Goal: Task Accomplishment & Management: Complete application form

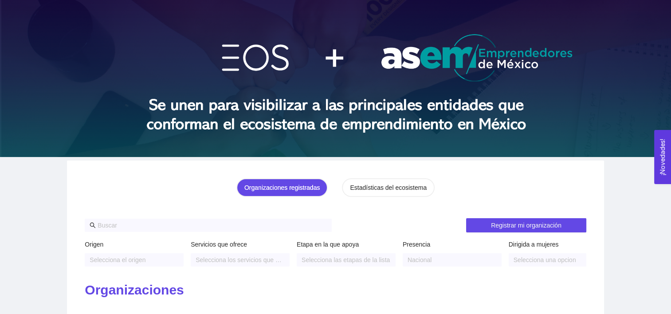
scroll to position [30, 0]
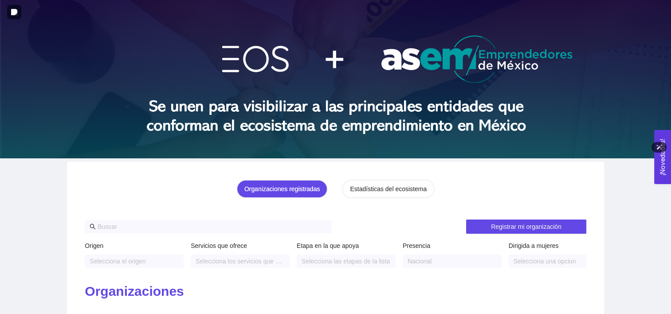
click at [67, 149] on img at bounding box center [335, 78] width 671 height 160
click at [316, 186] on div "Organizaciones registradas" at bounding box center [282, 189] width 75 height 10
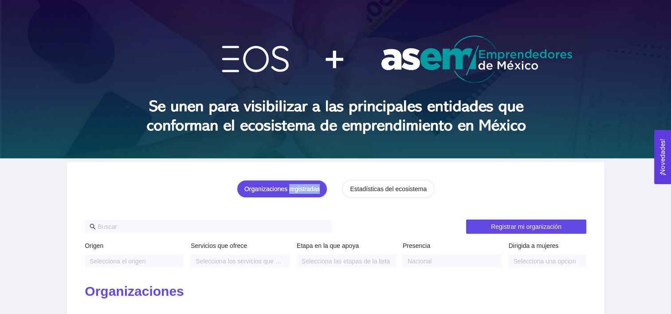
click at [316, 186] on div "Organizaciones registradas" at bounding box center [282, 189] width 75 height 10
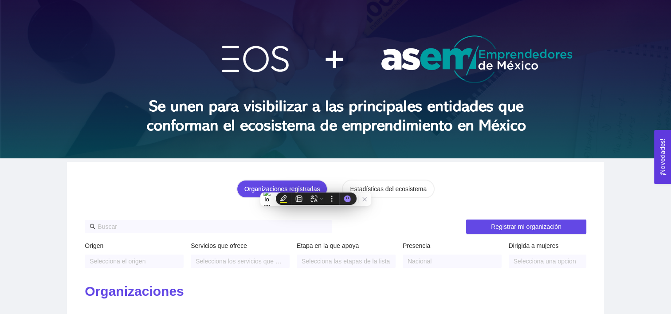
drag, startPoint x: 316, startPoint y: 186, endPoint x: 244, endPoint y: 194, distance: 73.3
click at [244, 194] on div "Organizaciones registradas" at bounding box center [282, 189] width 91 height 19
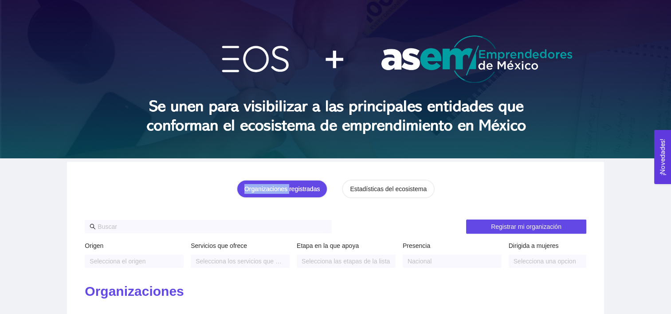
click at [244, 194] on div "Organizaciones registradas" at bounding box center [282, 189] width 91 height 19
drag, startPoint x: 244, startPoint y: 194, endPoint x: 296, endPoint y: 193, distance: 52.8
click at [296, 193] on div "Organizaciones registradas" at bounding box center [282, 189] width 75 height 10
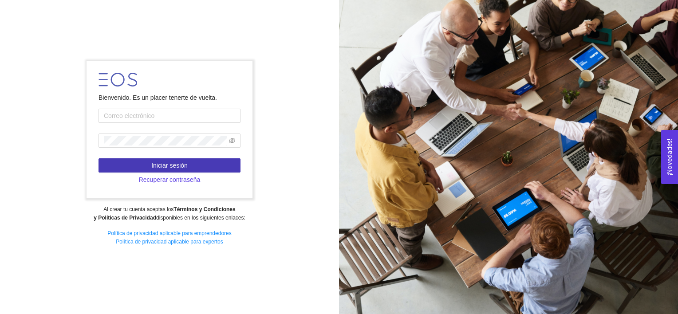
type input "anaveronicatorres290@gmail.com"
click at [186, 166] on span "Iniciar sesión" at bounding box center [169, 166] width 36 height 10
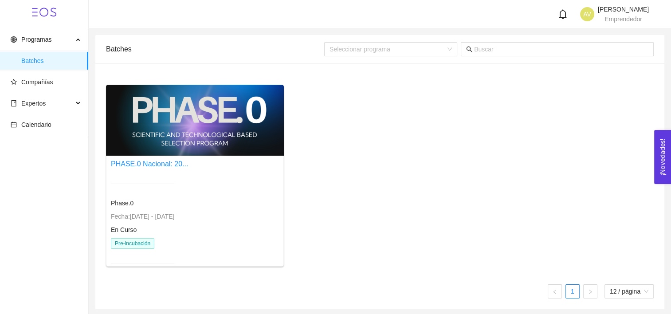
click at [138, 237] on div "Phase.0 Fecha: 24/01/2024 - 31/12/2026 En Curso Pre-incubación" at bounding box center [142, 223] width 63 height 101
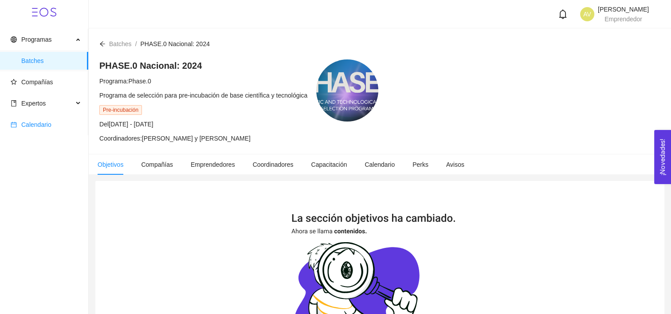
click at [34, 119] on span "Calendario" at bounding box center [46, 125] width 71 height 18
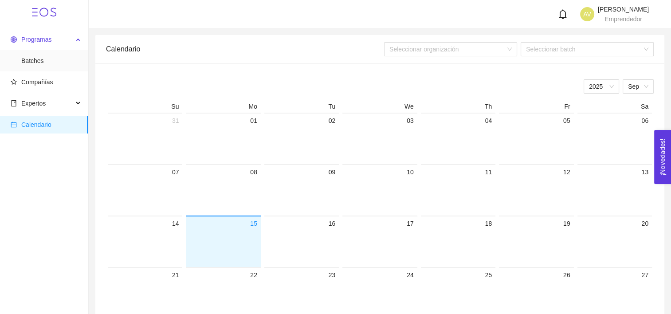
click at [48, 33] on span "Programas" at bounding box center [42, 40] width 63 height 18
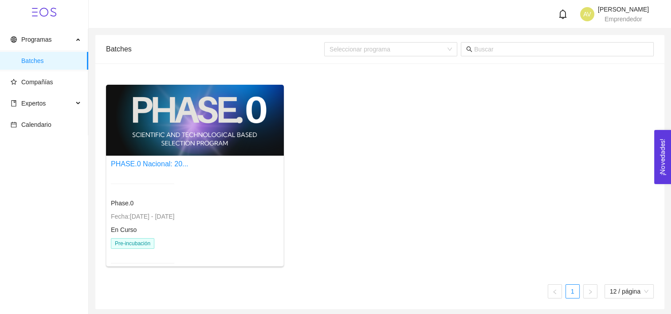
click at [188, 131] on div at bounding box center [195, 120] width 178 height 71
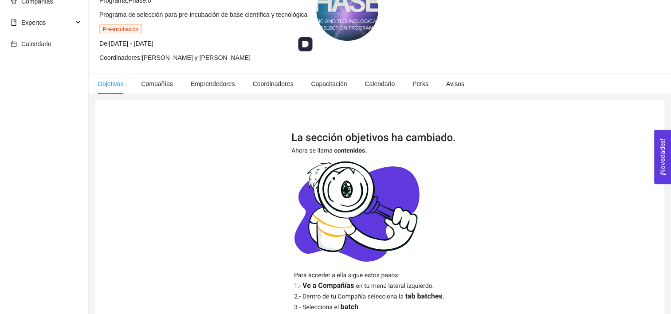
scroll to position [72, 0]
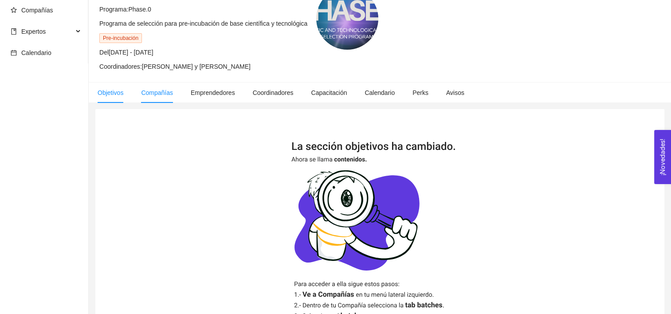
click at [154, 99] on li "Compañías" at bounding box center [157, 93] width 50 height 20
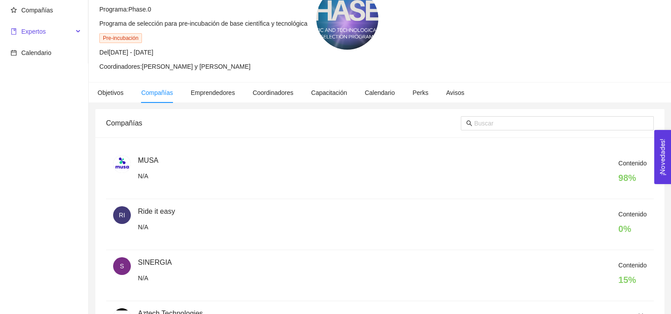
click at [47, 40] on span "Expertos" at bounding box center [42, 32] width 63 height 18
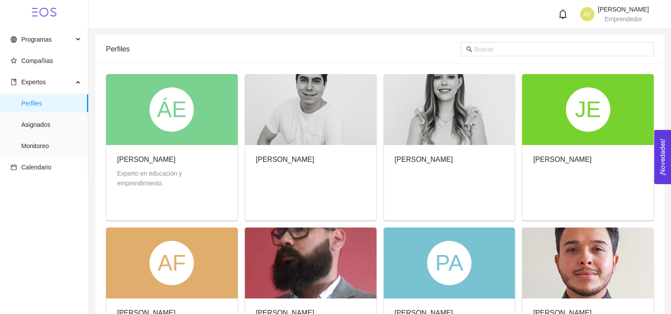
click at [44, 29] on ul "Programas Batches Compañías Expertos Perfiles Asignados Monitoreo Calendario" at bounding box center [44, 103] width 88 height 149
click at [47, 37] on span "Programas" at bounding box center [36, 39] width 30 height 7
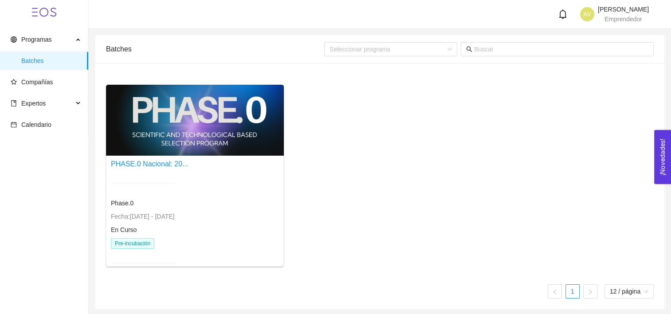
scroll to position [2, 0]
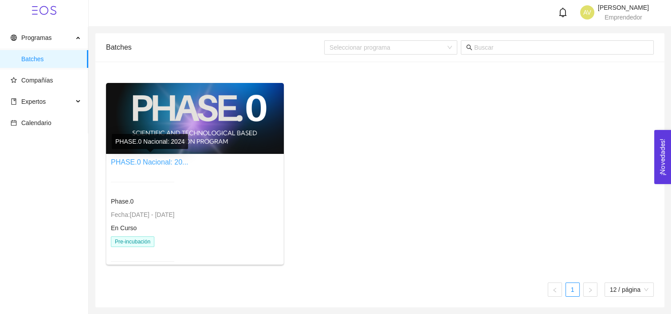
click at [157, 159] on link "PHASE.0 Nacional: 20..." at bounding box center [149, 162] width 77 height 8
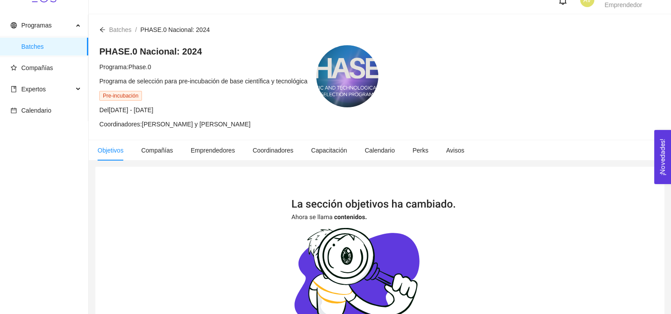
scroll to position [14, 0]
click at [42, 65] on span "Compañías" at bounding box center [37, 68] width 32 height 7
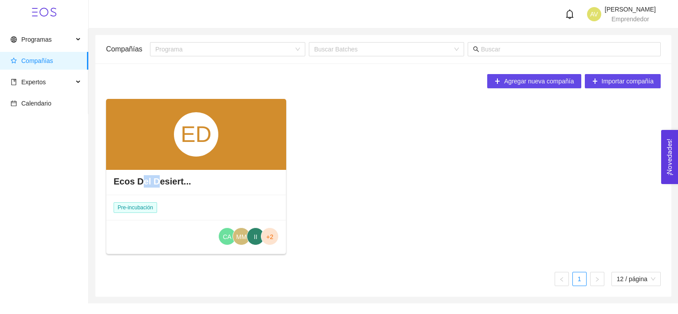
drag, startPoint x: 156, startPoint y: 172, endPoint x: 139, endPoint y: 182, distance: 19.3
click at [139, 182] on div "Ecos Del Desiert..." at bounding box center [196, 181] width 179 height 27
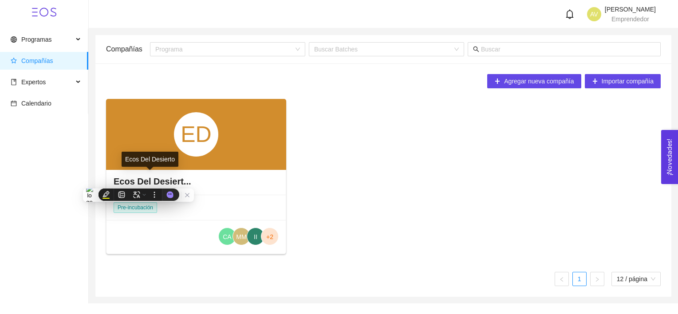
drag, startPoint x: 139, startPoint y: 182, endPoint x: 247, endPoint y: 178, distance: 107.9
click at [247, 178] on div "Ecos Del Desiert..." at bounding box center [196, 181] width 179 height 27
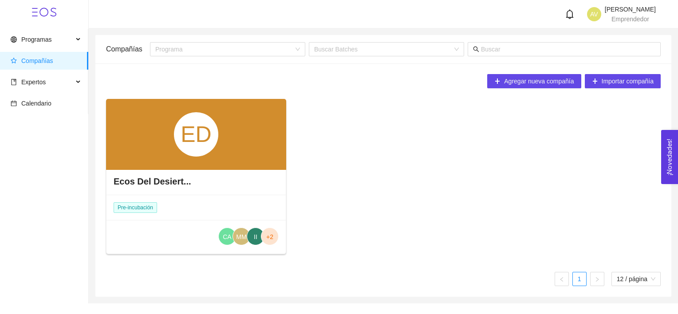
click at [201, 138] on div "ED" at bounding box center [196, 134] width 44 height 44
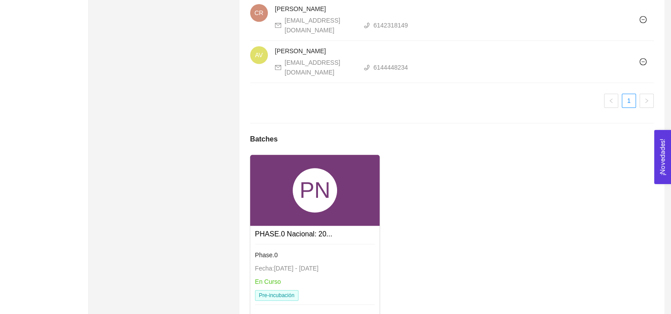
scroll to position [836, 0]
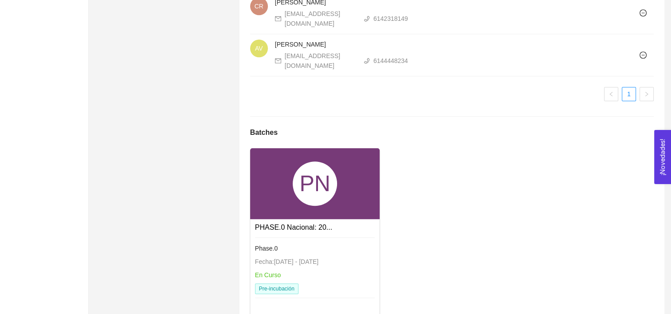
click at [287, 234] on link "Phase.0 Fecha: 24/01/2024 - 31/12/2026 En Curso Pre-incubación" at bounding box center [315, 237] width 120 height 7
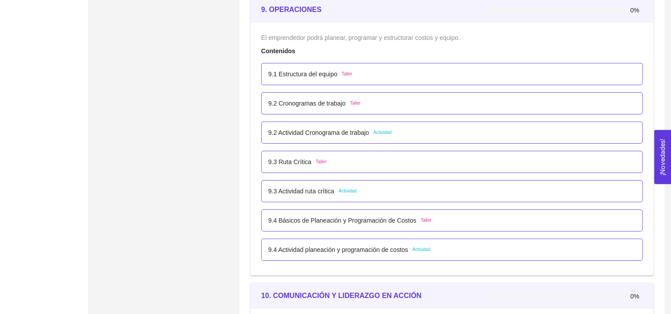
scroll to position [2984, 0]
click at [275, 79] on div "9.1 Estructura del equipo Taller" at bounding box center [452, 74] width 382 height 22
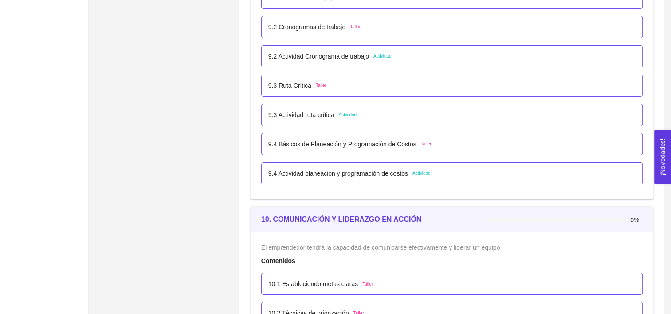
scroll to position [3062, 0]
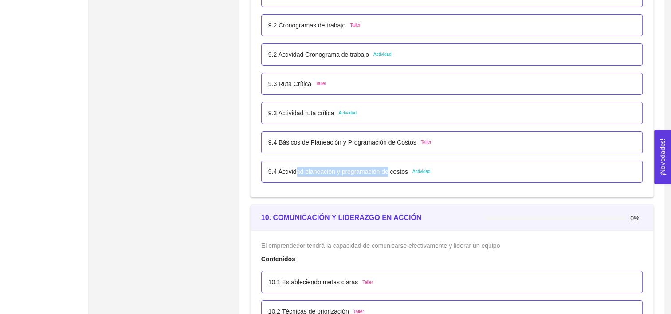
drag, startPoint x: 387, startPoint y: 172, endPoint x: 298, endPoint y: 163, distance: 89.6
click at [298, 163] on div "9.4 Actividad planeación y programación de costos Actividad" at bounding box center [452, 172] width 382 height 22
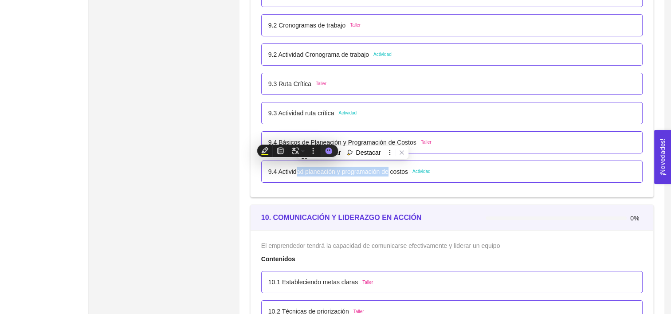
click at [298, 163] on div "9.4 Actividad planeación y programación de costos Actividad" at bounding box center [452, 172] width 382 height 22
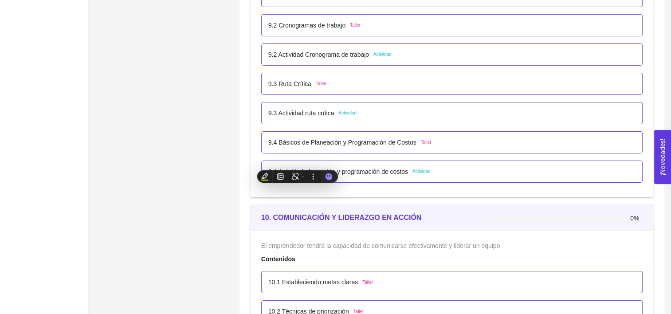
click at [264, 161] on div "9.4 Actividad planeación y programación de costos Actividad" at bounding box center [452, 172] width 382 height 22
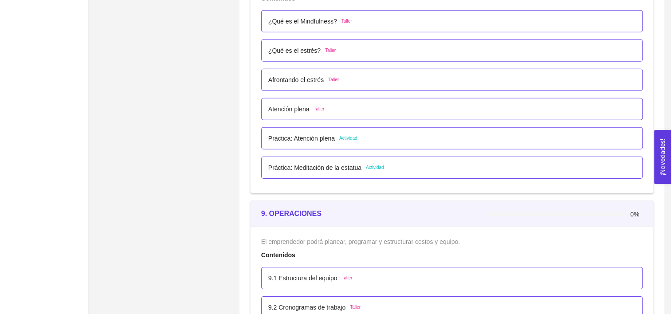
scroll to position [2780, 0]
click at [294, 50] on p "¿Qué es el estrés?" at bounding box center [295, 51] width 52 height 10
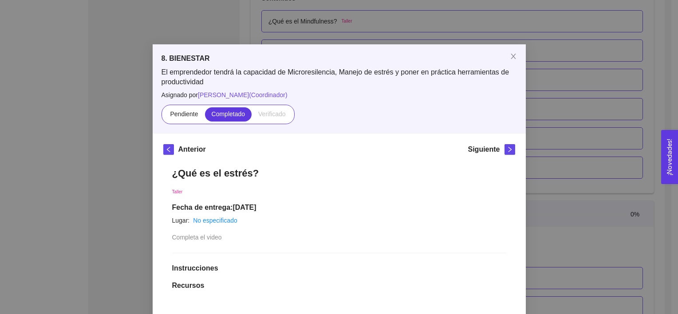
click at [549, 116] on div "8. BIENESTAR El emprendedor tendrá la capacidad de Microresilencia, Manejo de e…" at bounding box center [339, 157] width 678 height 314
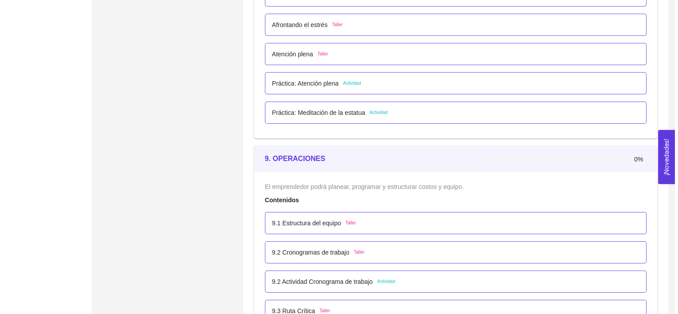
scroll to position [2835, 0]
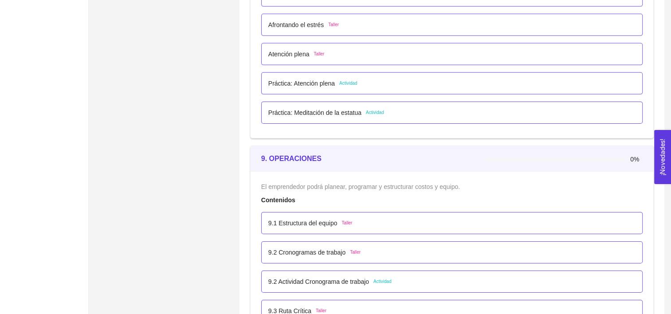
click at [328, 225] on p "9.1 Estructura del equipo" at bounding box center [303, 223] width 69 height 10
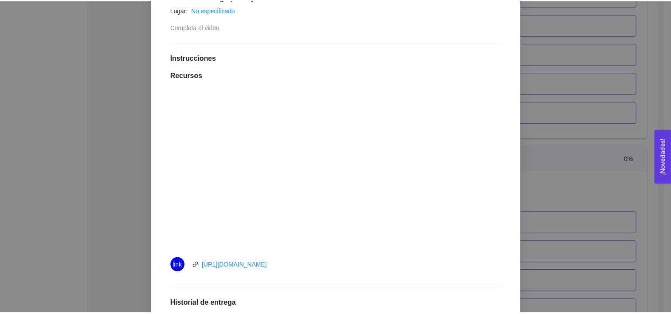
scroll to position [115, 0]
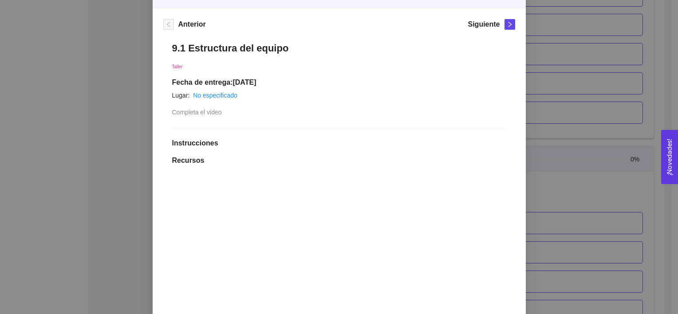
click at [580, 161] on div "9. OPERACIONES El emprendedor podrá planear, programar y estructurar costos y e…" at bounding box center [339, 157] width 678 height 314
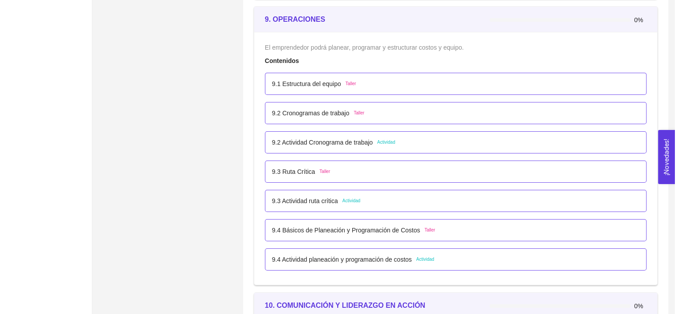
scroll to position [2990, 0]
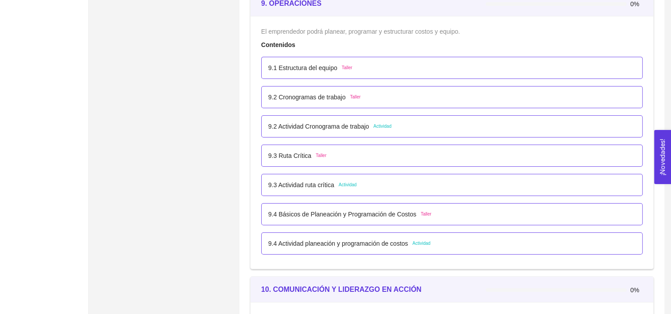
click at [464, 126] on div "9.2 Actividad Cronograma de trabajo Actividad" at bounding box center [452, 127] width 367 height 10
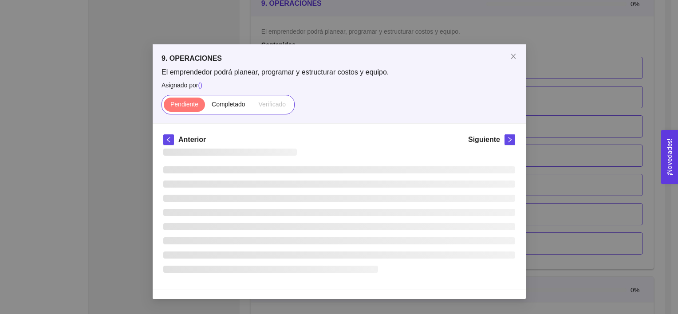
scroll to position [0, 0]
click at [464, 126] on div "Anterior Siguiente" at bounding box center [339, 207] width 373 height 166
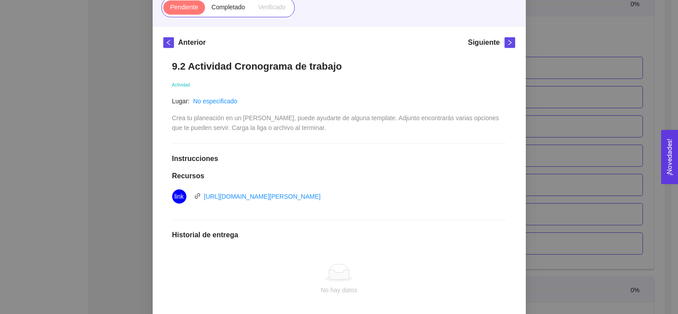
scroll to position [94, 0]
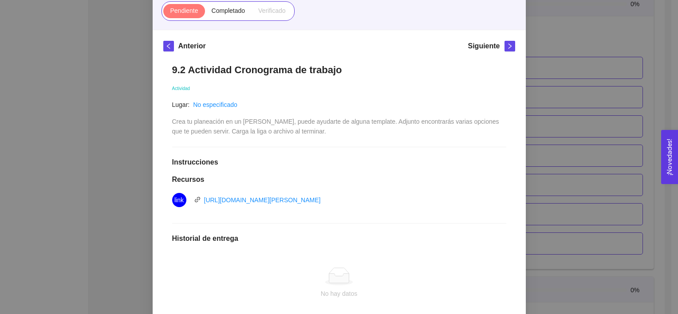
click at [580, 104] on div "9. OPERACIONES El emprendedor podrá planear, programar y estructurar costos y e…" at bounding box center [339, 157] width 678 height 314
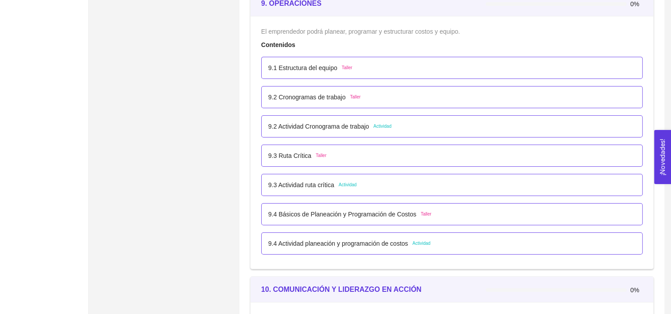
click at [442, 66] on div "9.1 Estructura del equipo Taller" at bounding box center [452, 68] width 367 height 10
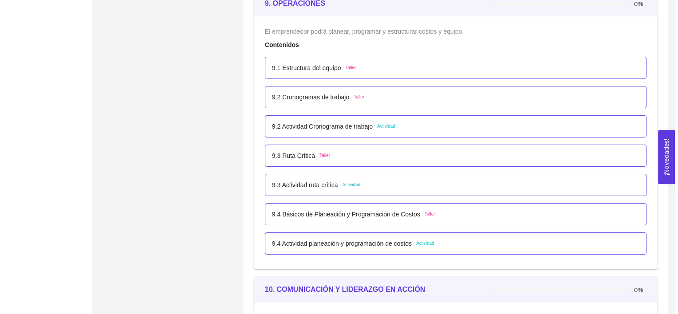
scroll to position [0, 0]
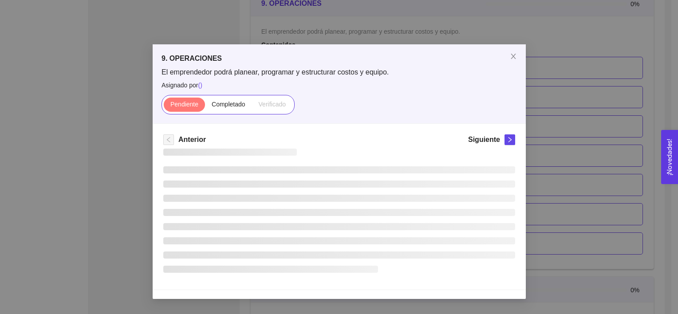
click at [442, 66] on div "9. OPERACIONES El emprendedor podrá planear, programar y estructurar costos y e…" at bounding box center [339, 83] width 373 height 79
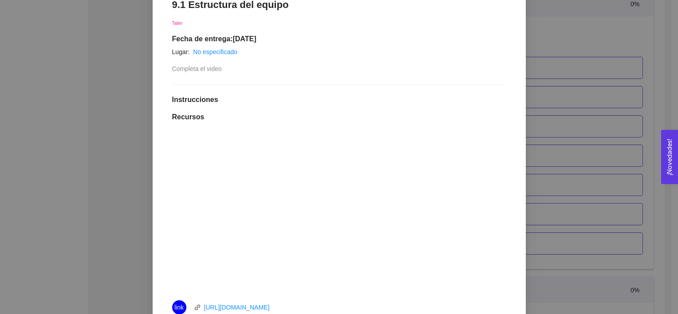
scroll to position [158, 0]
click at [579, 192] on div "9. OPERACIONES El emprendedor podrá planear, programar y estructurar costos y e…" at bounding box center [339, 157] width 678 height 314
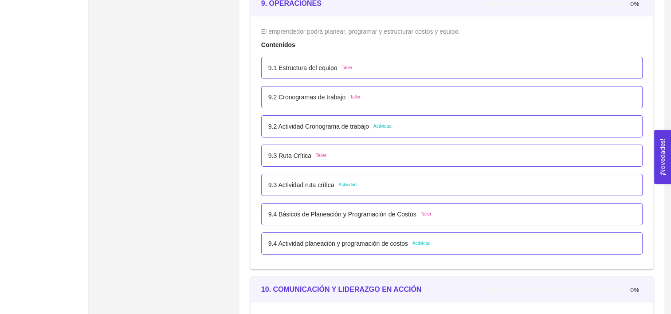
click at [413, 122] on div "9.2 Actividad Cronograma de trabajo Actividad" at bounding box center [452, 127] width 367 height 10
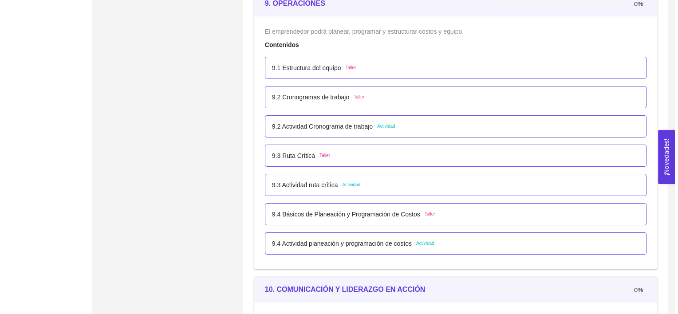
scroll to position [0, 0]
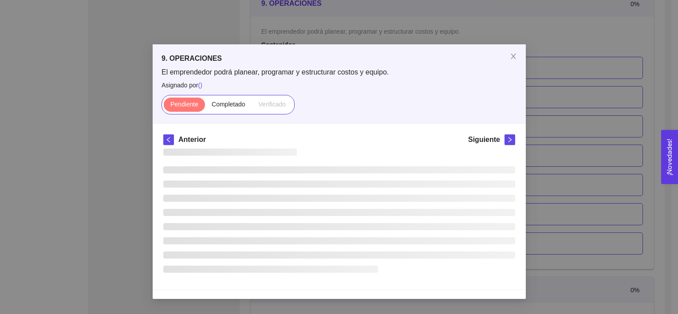
click at [413, 121] on div "9. OPERACIONES El emprendedor podrá planear, programar y estructurar costos y e…" at bounding box center [339, 83] width 373 height 79
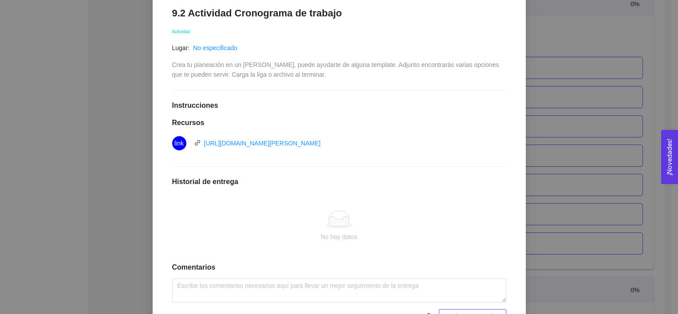
scroll to position [151, 0]
click at [316, 144] on link "https://create.microsoft.com/en-us/templates/gantt-charts" at bounding box center [262, 142] width 117 height 7
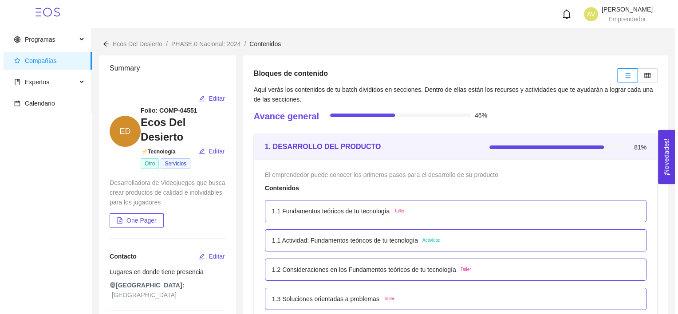
scroll to position [2990, 0]
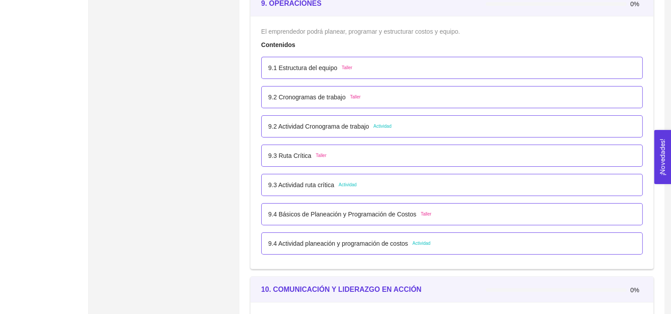
click at [399, 123] on div "9.2 Actividad Cronograma de trabajo Actividad" at bounding box center [452, 127] width 367 height 10
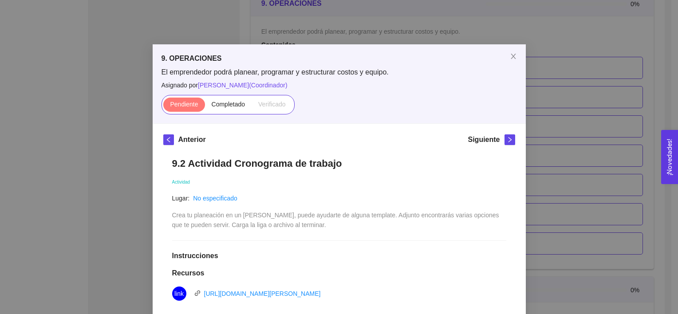
click at [605, 70] on div "9. OPERACIONES El emprendedor podrá planear, programar y estructurar costos y e…" at bounding box center [339, 157] width 678 height 314
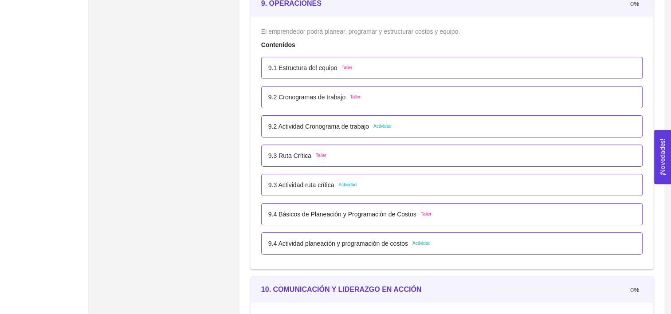
click at [390, 95] on div "9.2 Cronogramas de trabajo Taller" at bounding box center [452, 97] width 367 height 10
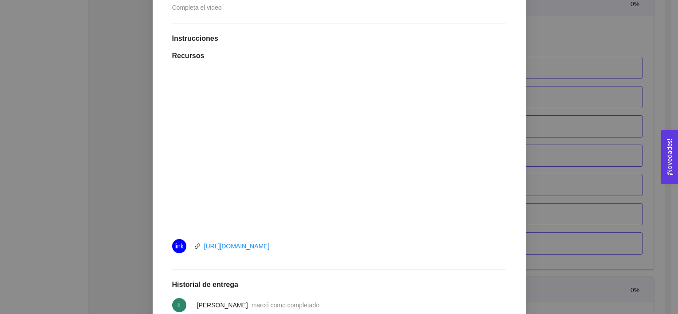
scroll to position [222, 0]
click at [589, 114] on div "9. OPERACIONES El emprendedor podrá planear, programar y estructurar costos y e…" at bounding box center [339, 157] width 678 height 314
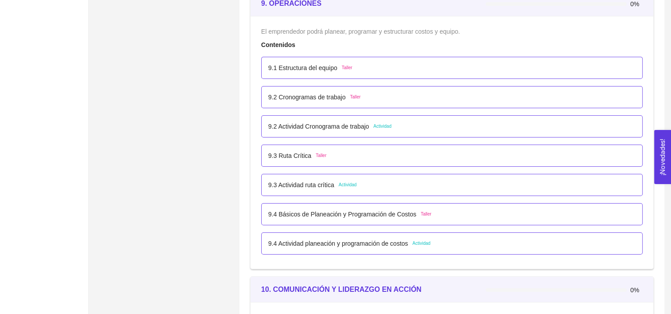
click at [365, 124] on p "9.2 Actividad Cronograma de trabajo" at bounding box center [319, 127] width 101 height 10
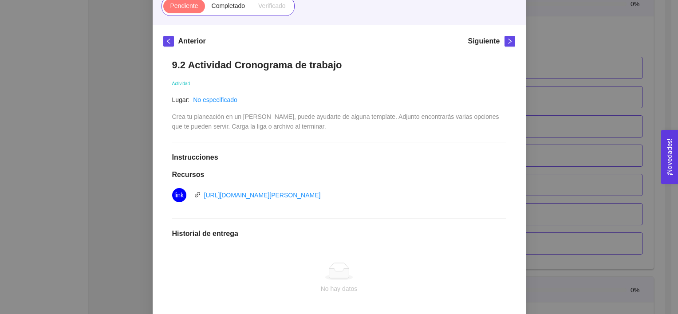
scroll to position [104, 0]
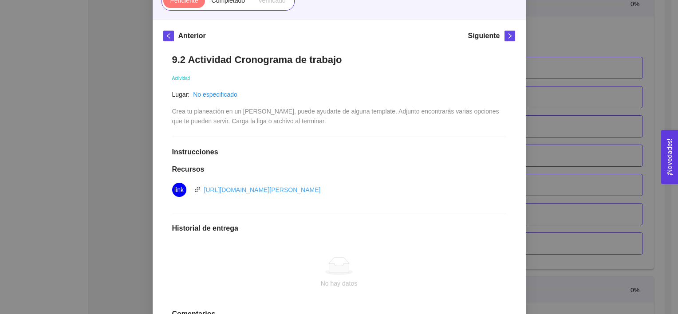
click at [301, 193] on link "https://create.microsoft.com/en-us/templates/gantt-charts" at bounding box center [262, 189] width 117 height 7
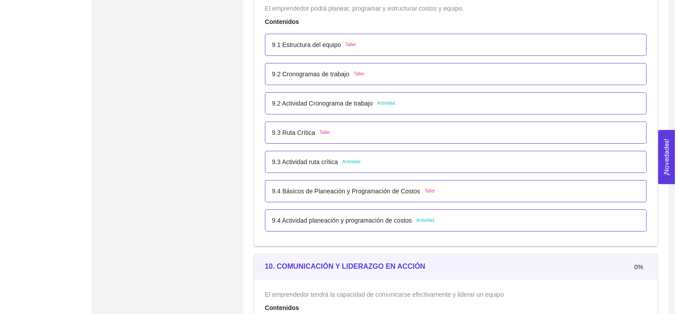
scroll to position [3013, 0]
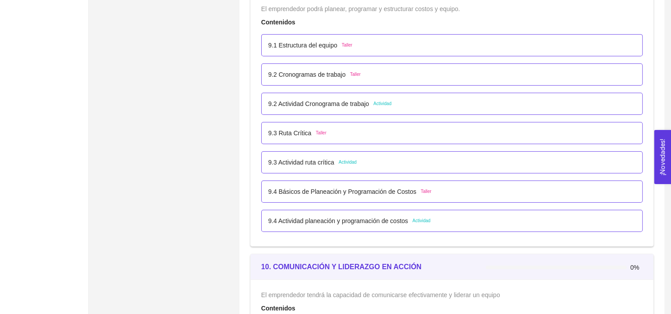
click at [316, 107] on div "9.2 Actividad Cronograma de trabajo Actividad" at bounding box center [452, 104] width 382 height 22
click at [350, 99] on p "9.2 Actividad Cronograma de trabajo" at bounding box center [319, 104] width 101 height 10
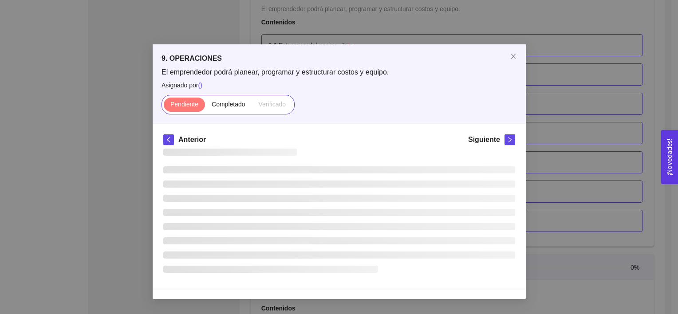
click at [350, 99] on div "Pendiente Completado Verificado" at bounding box center [339, 105] width 355 height 20
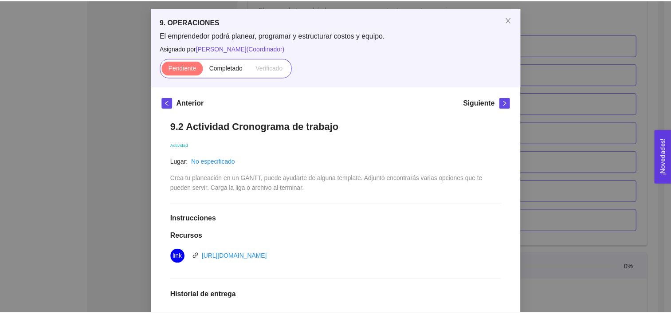
scroll to position [37, 0]
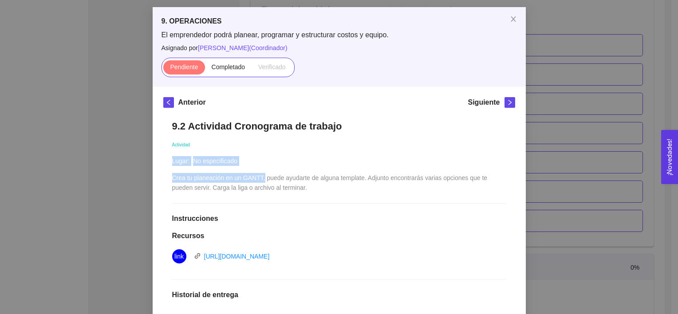
drag, startPoint x: 163, startPoint y: 178, endPoint x: 258, endPoint y: 179, distance: 95.4
click at [258, 179] on div "9.2 Actividad Cronograma de trabajo Actividad Lugar: No especificado Crea tu pl…" at bounding box center [339, 278] width 352 height 334
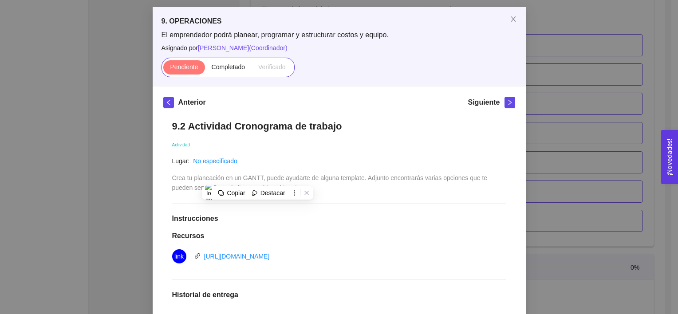
drag, startPoint x: 258, startPoint y: 179, endPoint x: 266, endPoint y: 179, distance: 7.6
click at [266, 179] on span "Crea tu planeación en un [PERSON_NAME], puede ayudarte de alguna template. Adju…" at bounding box center [330, 182] width 317 height 17
drag, startPoint x: 259, startPoint y: 178, endPoint x: 168, endPoint y: 181, distance: 90.6
click at [172, 181] on span "Crea tu planeación en un [PERSON_NAME], puede ayudarte de alguna template. Adju…" at bounding box center [330, 182] width 317 height 17
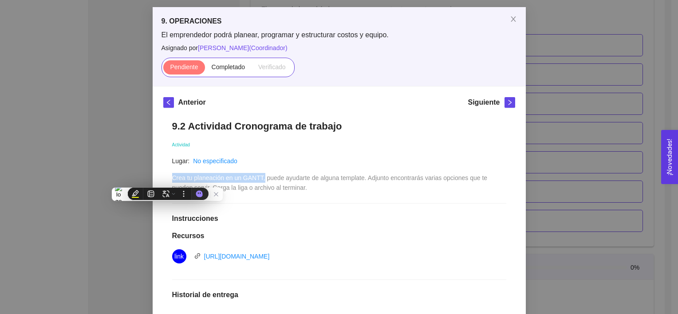
copy span "Crea tu planeación en un GANTT"
click at [595, 107] on div "9. OPERACIONES El emprendedor podrá planear, programar y estructurar costos y e…" at bounding box center [339, 157] width 678 height 314
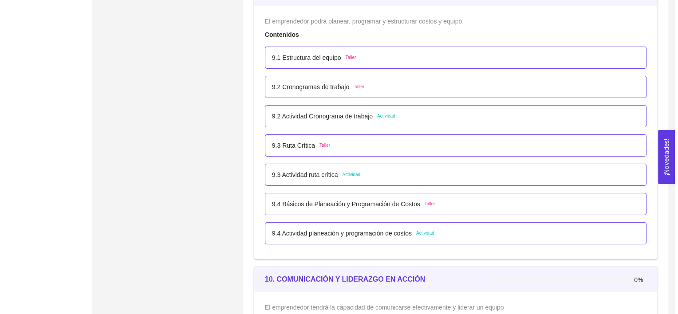
scroll to position [2998, 0]
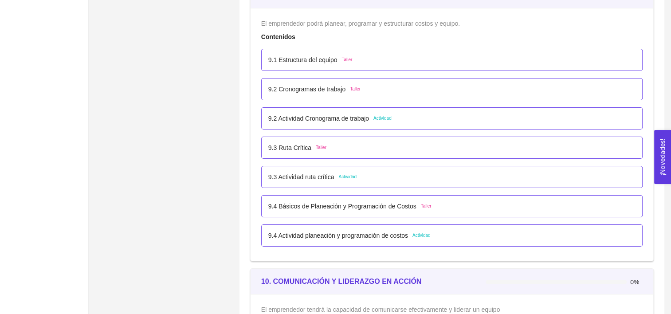
click at [351, 123] on div "9.2 Actividad Cronograma de trabajo Actividad" at bounding box center [452, 118] width 382 height 22
drag, startPoint x: 351, startPoint y: 123, endPoint x: 396, endPoint y: 117, distance: 44.9
click at [396, 117] on div "9.2 Actividad Cronograma de trabajo Actividad" at bounding box center [452, 119] width 367 height 10
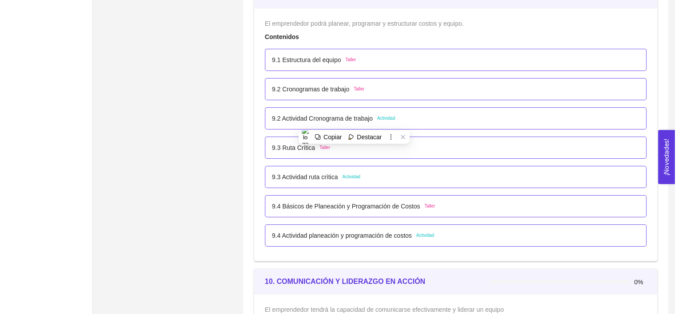
scroll to position [0, 0]
click at [0, 0] on div "9. OPERACIONES El emprendedor podrá planear, programar y estructurar costos y e…" at bounding box center [0, 0] width 0 height 0
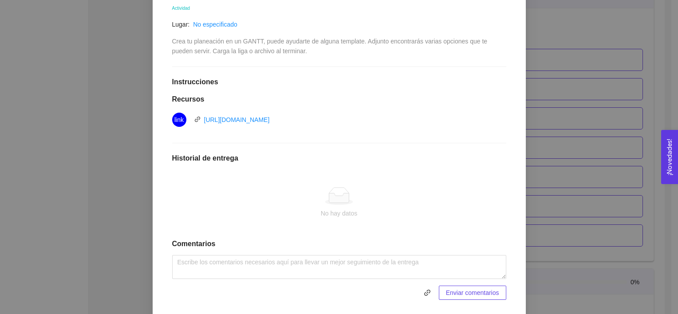
scroll to position [178, 0]
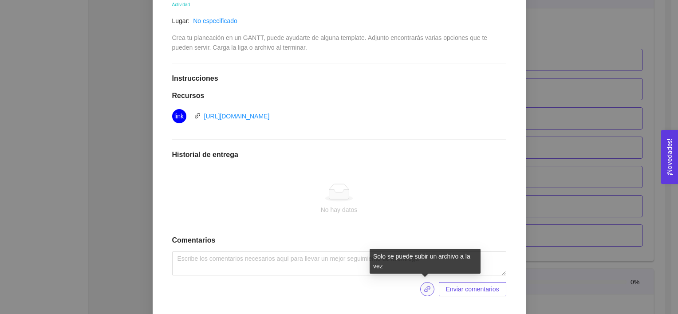
click at [424, 288] on icon "link" at bounding box center [427, 289] width 7 height 7
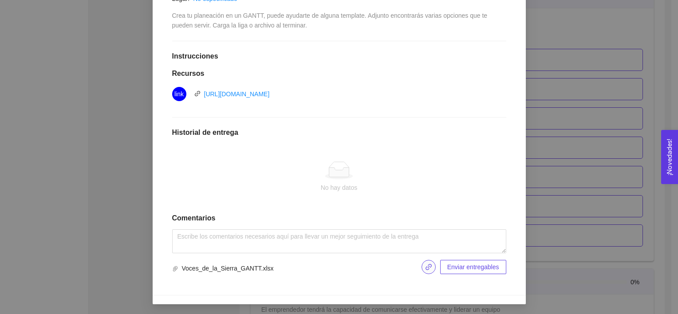
scroll to position [199, 0]
click at [463, 273] on button "Enviar entregables" at bounding box center [473, 268] width 66 height 14
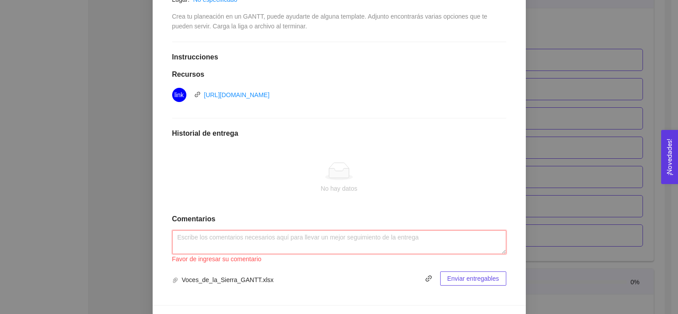
click at [410, 243] on textarea at bounding box center [339, 242] width 334 height 24
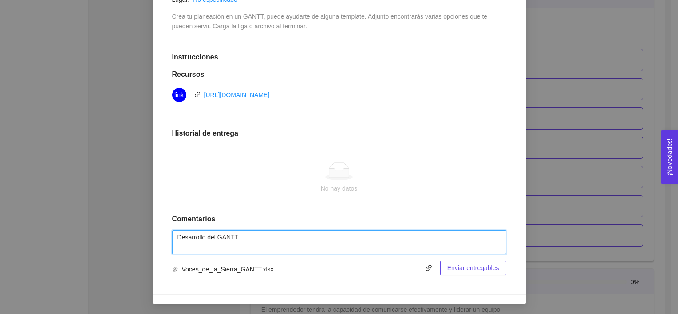
type textarea "Desarrollo del GANTT"
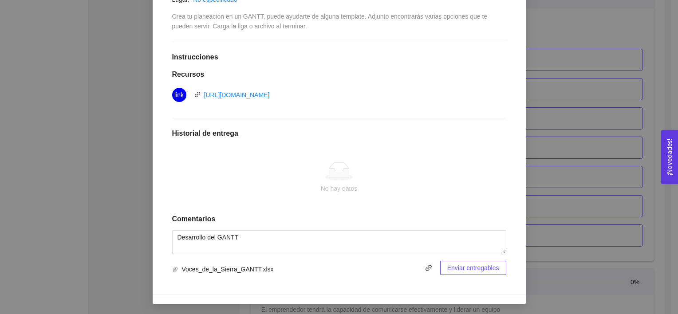
click at [464, 265] on span "Enviar entregables" at bounding box center [473, 268] width 52 height 10
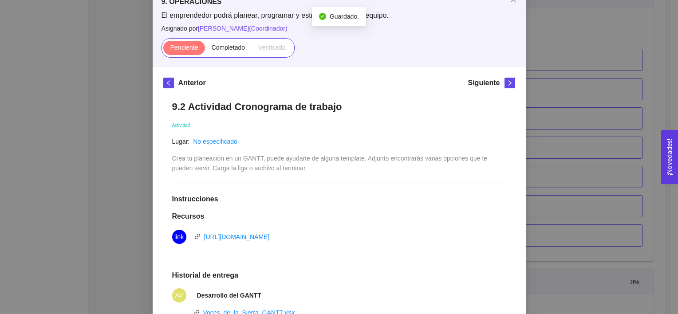
scroll to position [0, 0]
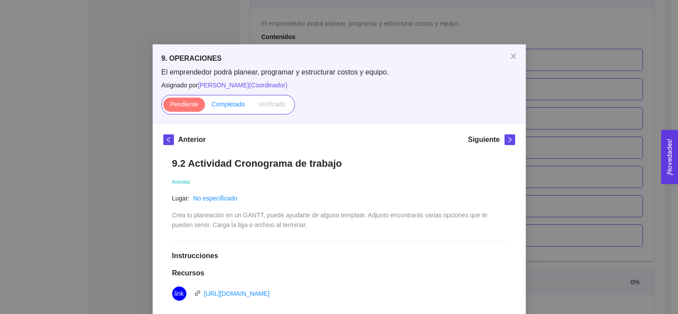
click at [230, 108] on span "Completado" at bounding box center [229, 104] width 34 height 7
click at [205, 107] on input "Completado" at bounding box center [205, 107] width 0 height 0
click at [587, 132] on div "9. OPERACIONES El emprendedor podrá planear, programar y estructurar costos y e…" at bounding box center [339, 157] width 678 height 314
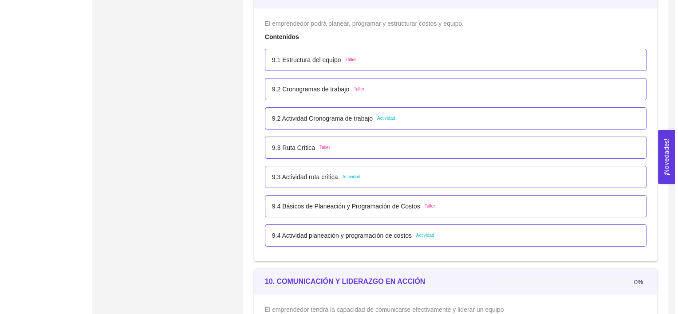
scroll to position [2979, 0]
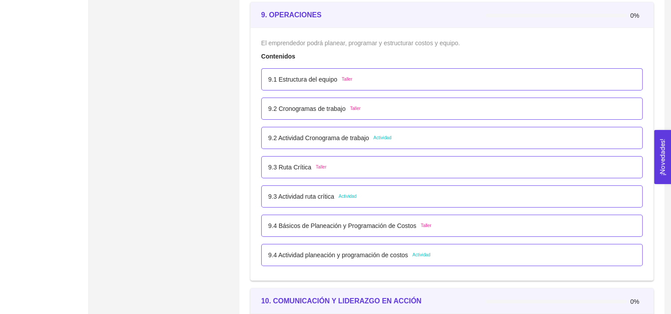
click at [391, 75] on div "9.1 Estructura del equipo Taller" at bounding box center [452, 80] width 367 height 10
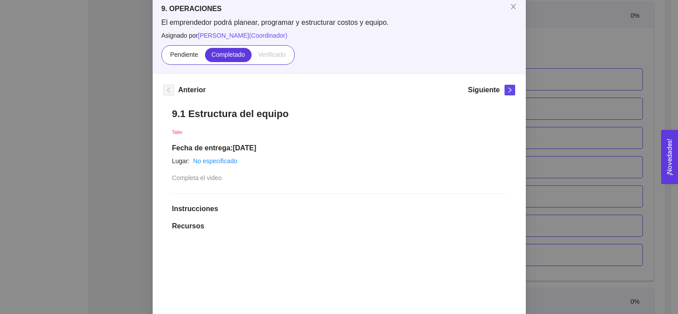
scroll to position [51, 0]
click at [566, 149] on div "9. OPERACIONES El emprendedor podrá planear, programar y estructurar costos y e…" at bounding box center [339, 157] width 678 height 314
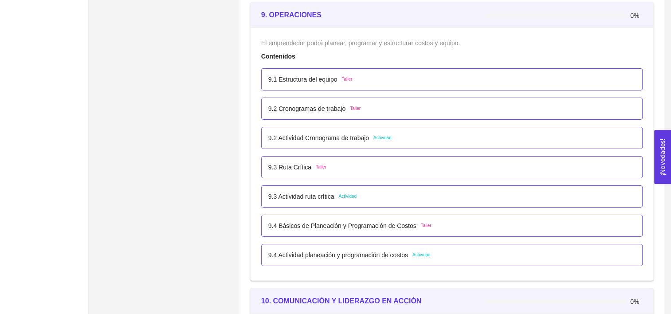
click at [420, 106] on div "9.2 Cronogramas de trabajo Taller" at bounding box center [452, 109] width 367 height 10
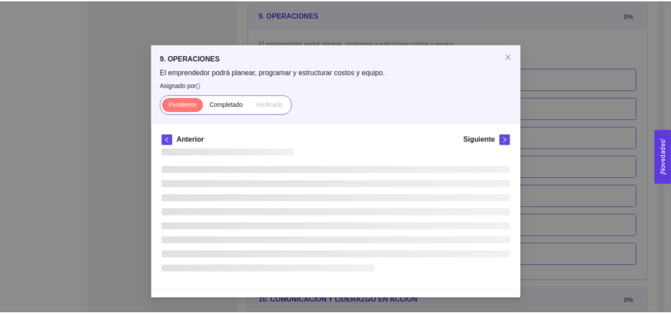
scroll to position [0, 0]
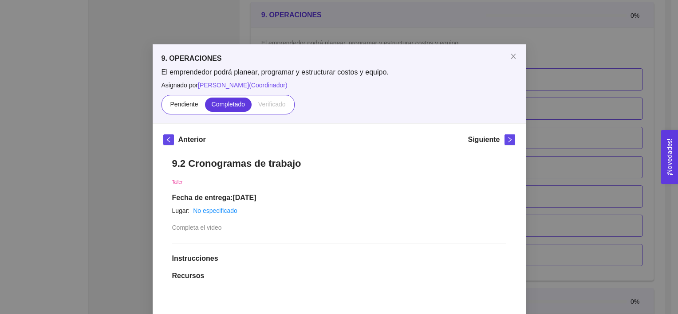
click at [543, 100] on div "9. OPERACIONES El emprendedor podrá planear, programar y estructurar costos y e…" at bounding box center [339, 157] width 678 height 314
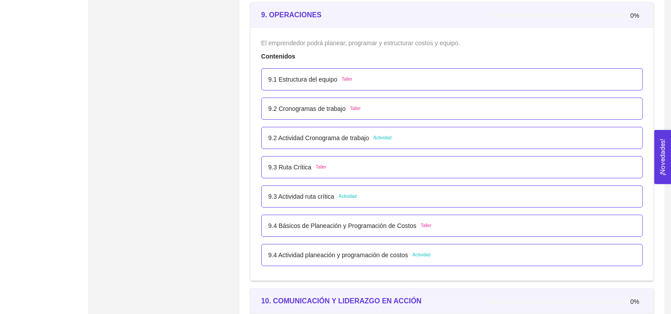
click at [365, 167] on div "9.3 Ruta Crítica Taller" at bounding box center [452, 167] width 367 height 10
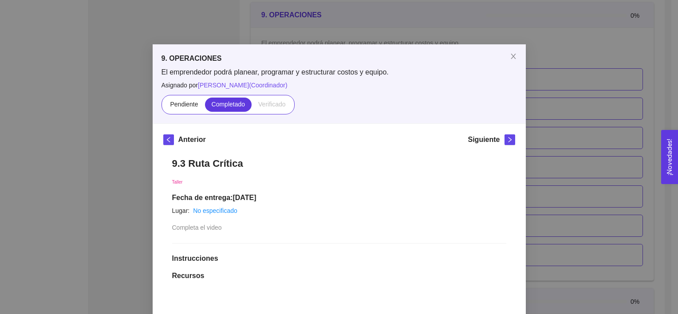
click at [621, 109] on div "9. OPERACIONES El emprendedor podrá planear, programar y estructurar costos y e…" at bounding box center [339, 157] width 678 height 314
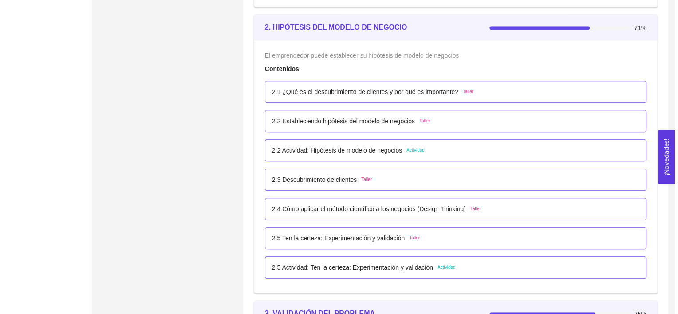
scroll to position [854, 0]
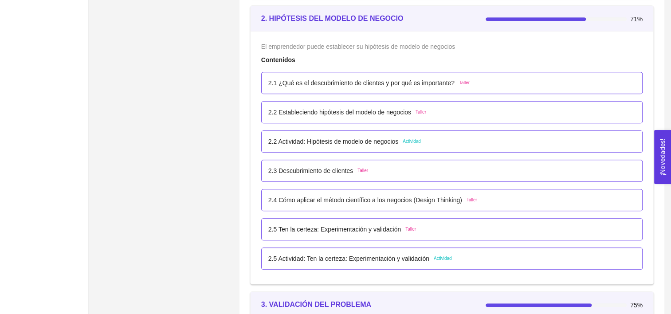
click at [390, 144] on p "2.2 Actividad: Hipótesis de modelo de negocios" at bounding box center [334, 142] width 130 height 10
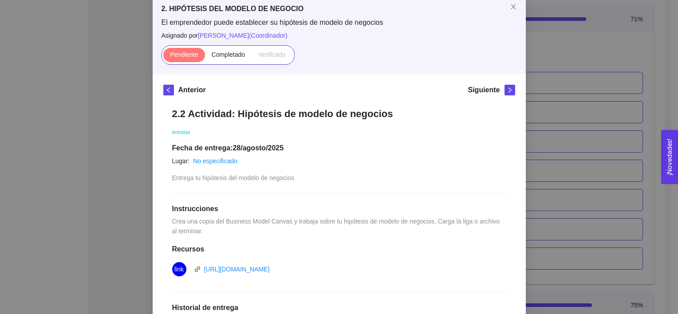
scroll to position [50, 0]
click at [270, 266] on link "https://docs.google.com/drawings/d/1ZimNRIi0HIFO8GUOuU9We13lOrFR1-s9m-0Ft_hnb8U…" at bounding box center [237, 269] width 66 height 7
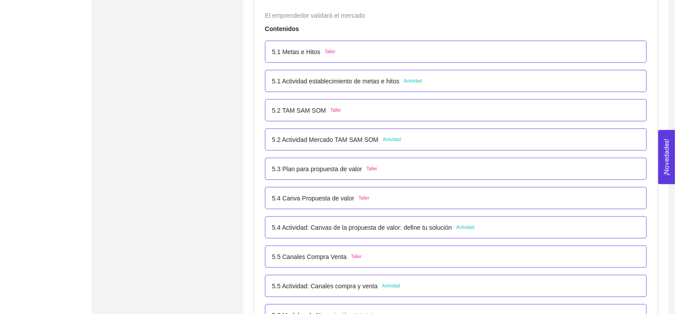
scroll to position [1714, 0]
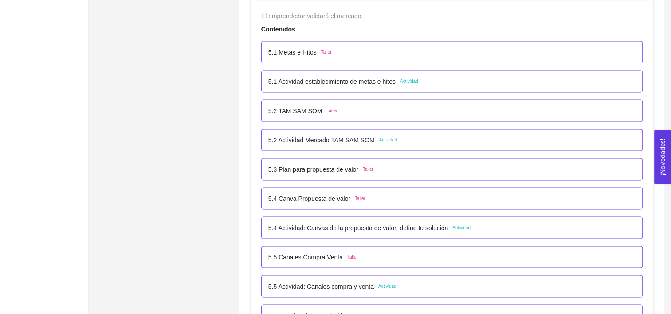
click at [396, 78] on div "5.1 Actividad establecimiento de metas e hitos Actividad" at bounding box center [344, 82] width 150 height 10
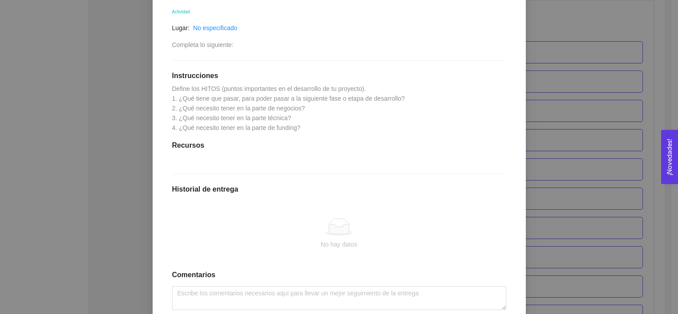
scroll to position [169, 0]
click at [595, 79] on div "5. PROBACIÓN DE COMPRA El emprendedor validará el mercado Asignado por [PERSON_…" at bounding box center [339, 157] width 678 height 314
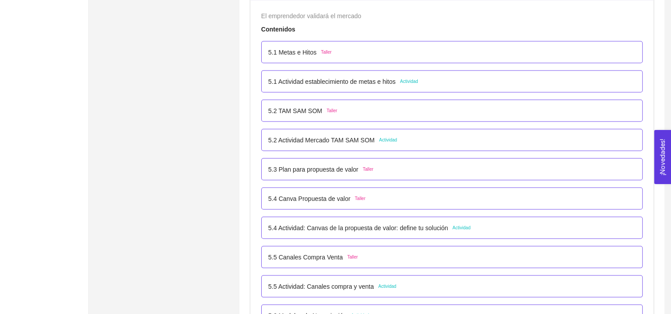
click at [320, 142] on p "5.2 Actividad Mercado TAM SAM SOM" at bounding box center [322, 140] width 107 height 10
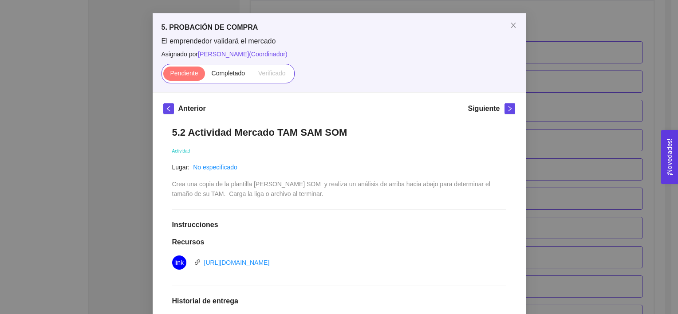
scroll to position [34, 0]
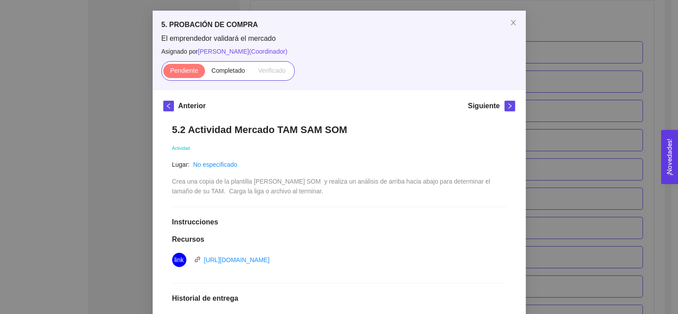
click at [572, 154] on div "5. PROBACIÓN DE COMPRA El emprendedor validará el mercado Asignado por [PERSON_…" at bounding box center [339, 157] width 678 height 314
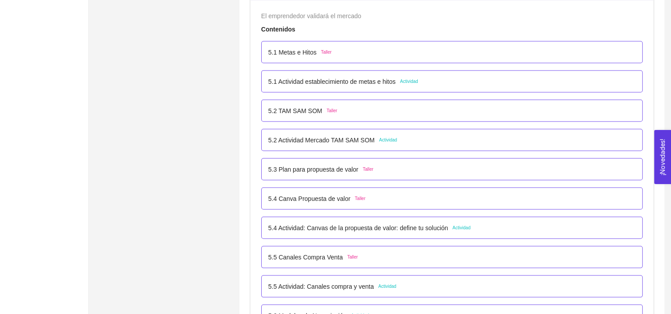
click at [312, 51] on p "5.1 Metas e Hitos" at bounding box center [293, 52] width 48 height 10
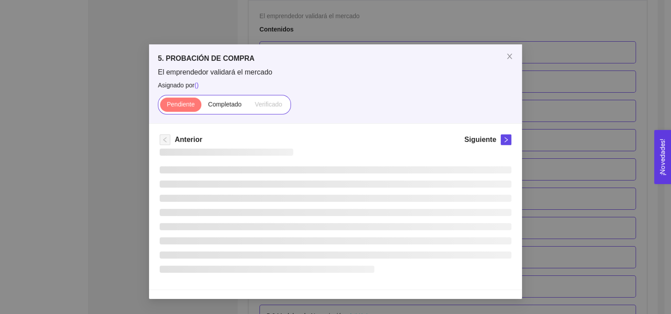
scroll to position [0, 0]
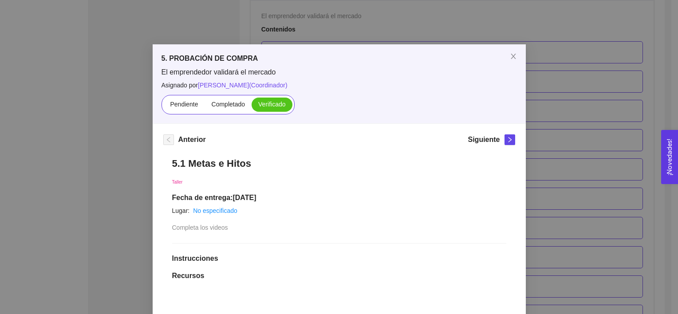
click at [555, 116] on div "5. PROBACIÓN DE COMPRA El emprendedor validará el mercado Asignado por [PERSON_…" at bounding box center [339, 157] width 678 height 314
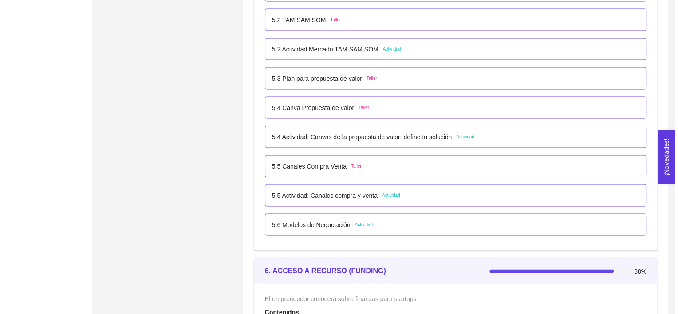
scroll to position [1806, 0]
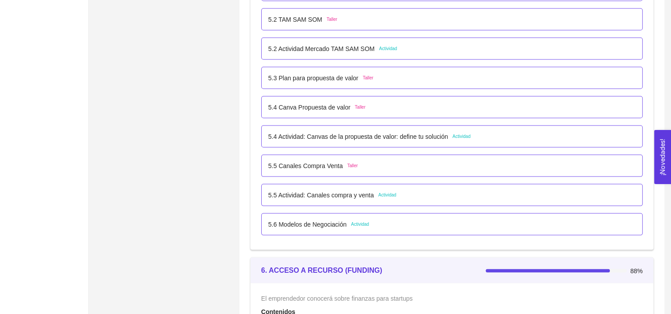
click at [325, 198] on p "5.5 Actividad: Canales compra y venta" at bounding box center [322, 195] width 106 height 10
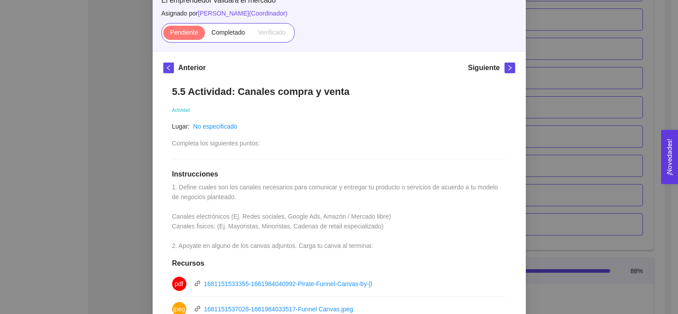
scroll to position [95, 0]
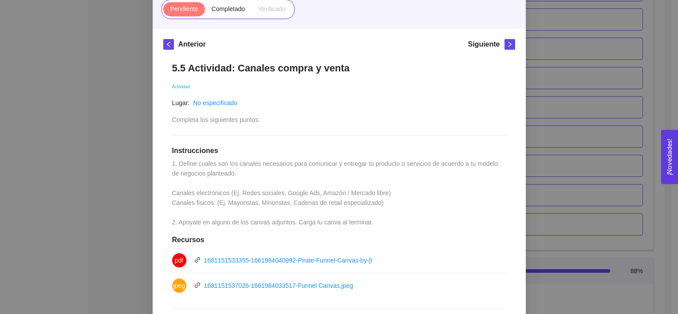
click at [602, 155] on div "5. PROBACIÓN DE COMPRA El emprendedor validará el mercado Asignado por Ana Sofi…" at bounding box center [339, 157] width 678 height 314
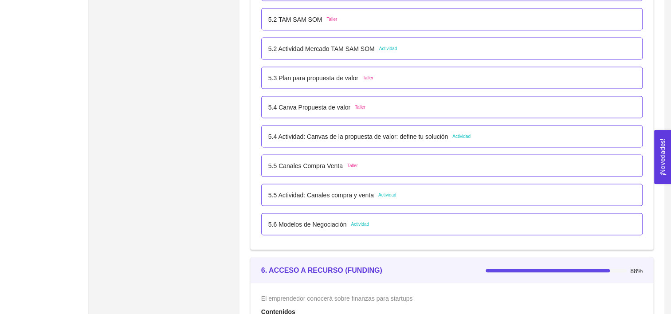
click at [275, 200] on div "5.5 Actividad: Canales compra y venta Actividad" at bounding box center [452, 195] width 382 height 22
click at [402, 197] on div "5.5 Actividad: Canales compra y venta Actividad" at bounding box center [452, 195] width 367 height 10
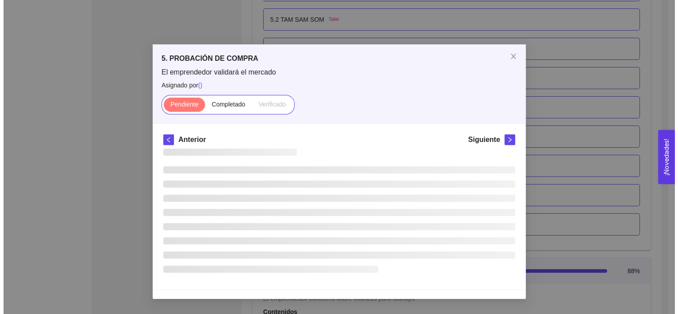
scroll to position [0, 0]
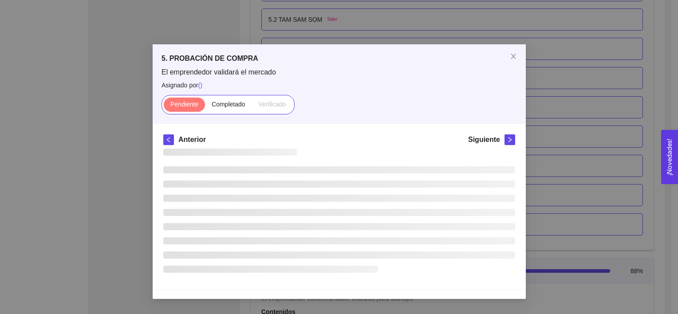
click at [402, 197] on li at bounding box center [339, 198] width 352 height 7
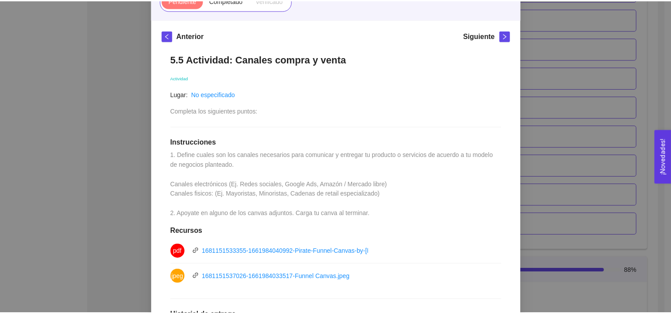
scroll to position [104, 0]
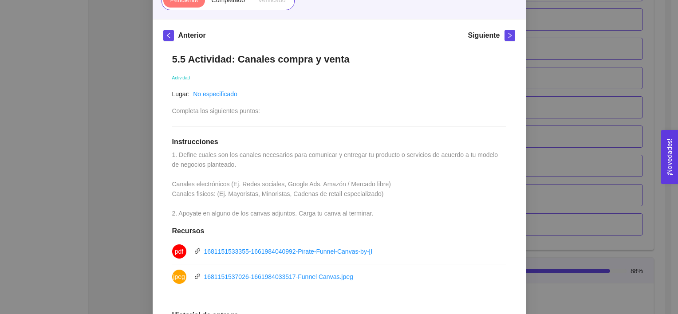
click at [584, 154] on div "5. PROBACIÓN DE COMPRA El emprendedor validará el mercado Asignado por Ana Sofi…" at bounding box center [339, 157] width 678 height 314
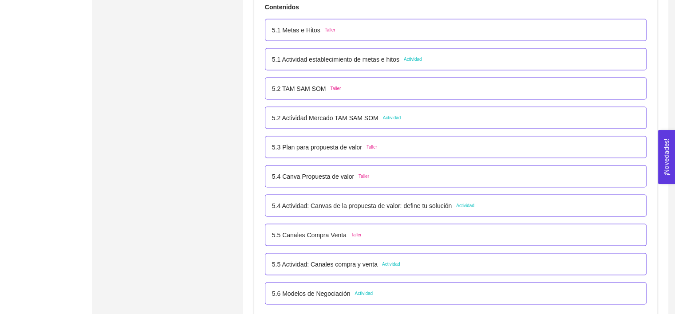
scroll to position [1712, 0]
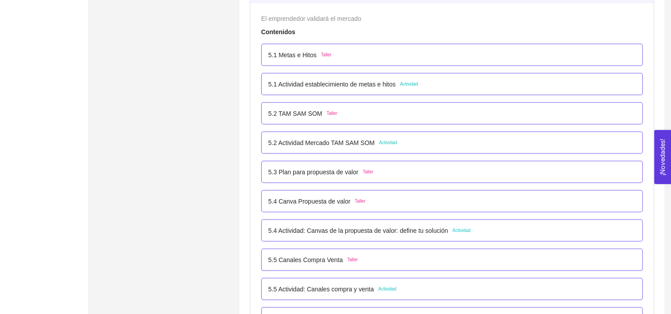
click at [425, 86] on div "5.1 Actividad establecimiento de metas e hitos Actividad" at bounding box center [452, 84] width 367 height 10
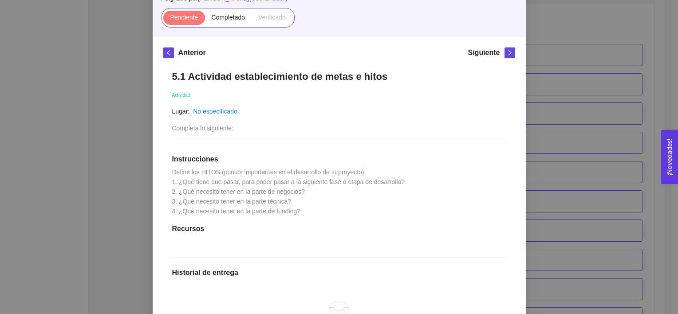
scroll to position [88, 0]
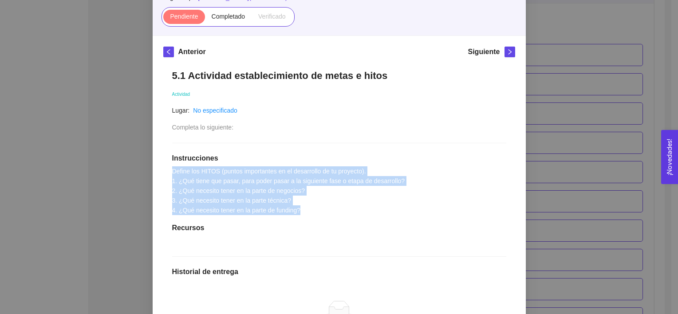
drag, startPoint x: 310, startPoint y: 209, endPoint x: 158, endPoint y: 173, distance: 156.1
click at [158, 173] on div "Anterior Siguiente 5.1 Actividad establecimiento de metas e hitos Actividad Lug…" at bounding box center [339, 234] width 373 height 397
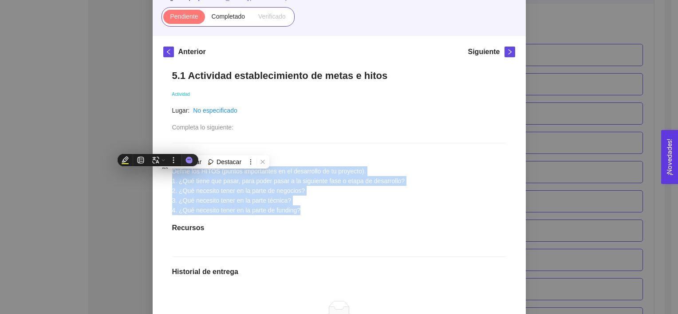
copy span "Define los HITOS (puntos importantes en el desarrollo de tu proyecto). 1. ¿Qué …"
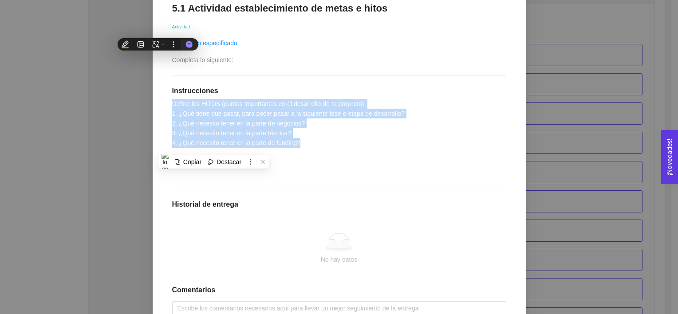
scroll to position [226, 0]
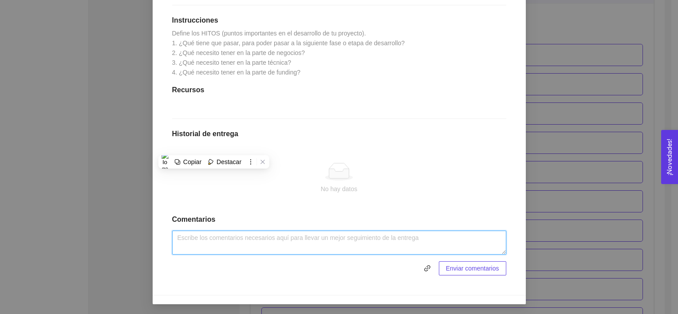
click at [265, 251] on textarea at bounding box center [339, 243] width 334 height 24
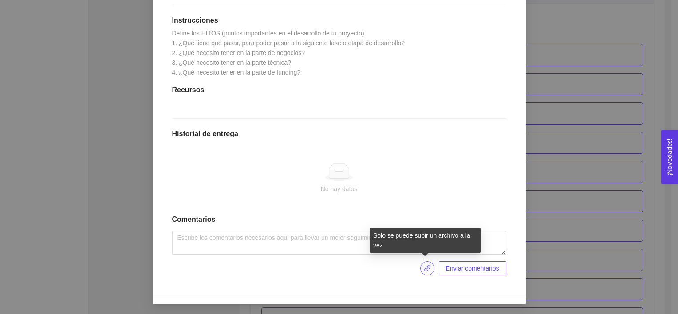
click at [428, 267] on icon "link" at bounding box center [427, 268] width 7 height 7
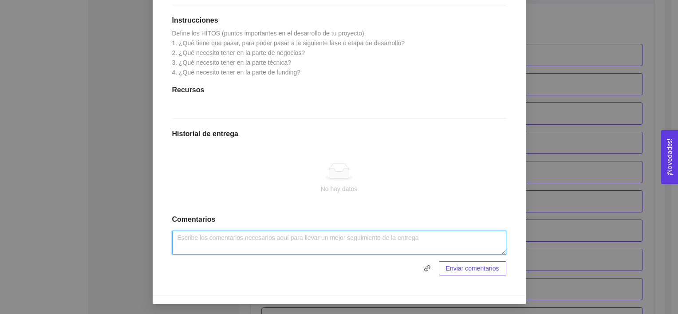
click at [425, 240] on textarea at bounding box center [339, 243] width 334 height 24
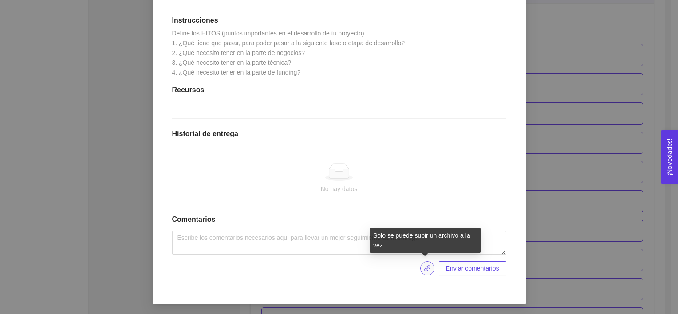
click at [424, 271] on icon "link" at bounding box center [427, 268] width 7 height 7
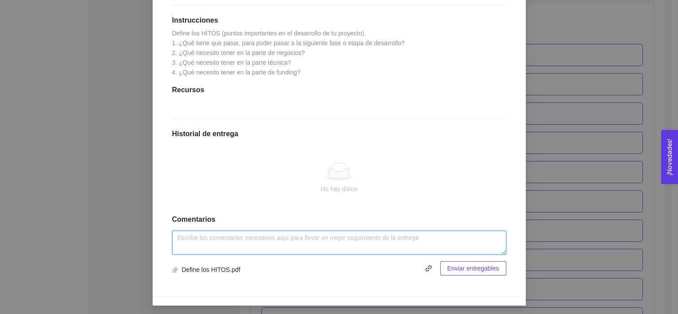
click at [283, 243] on textarea at bounding box center [339, 243] width 334 height 24
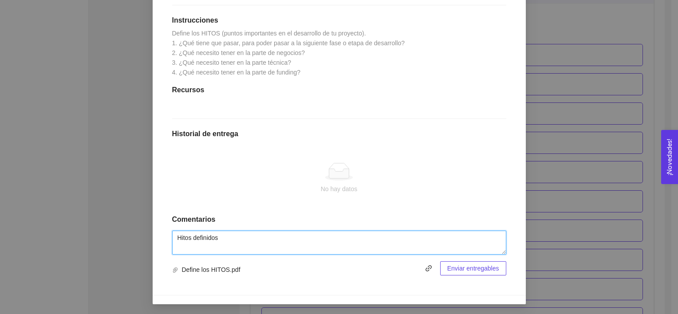
type textarea "Hitos definidos"
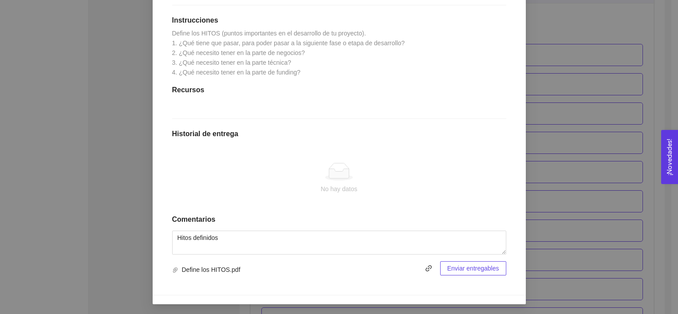
click at [486, 271] on span "Enviar entregables" at bounding box center [473, 269] width 52 height 10
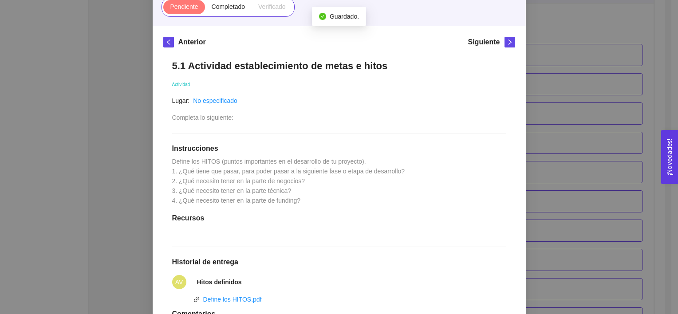
scroll to position [96, 0]
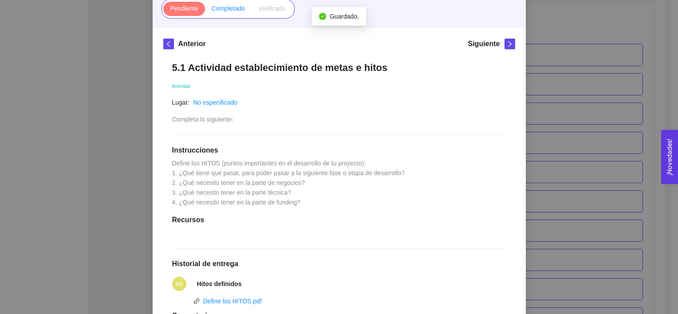
click at [217, 9] on span "Completado" at bounding box center [229, 8] width 34 height 7
click at [205, 11] on input "Completado" at bounding box center [205, 11] width 0 height 0
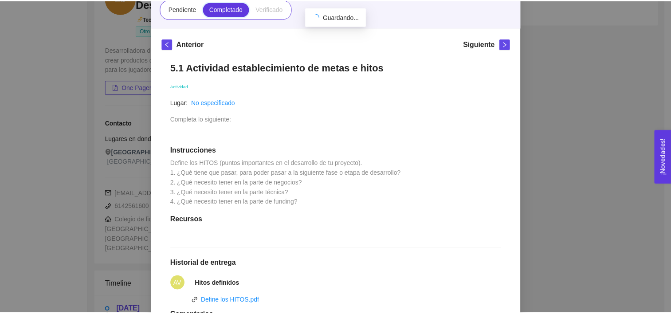
scroll to position [1712, 0]
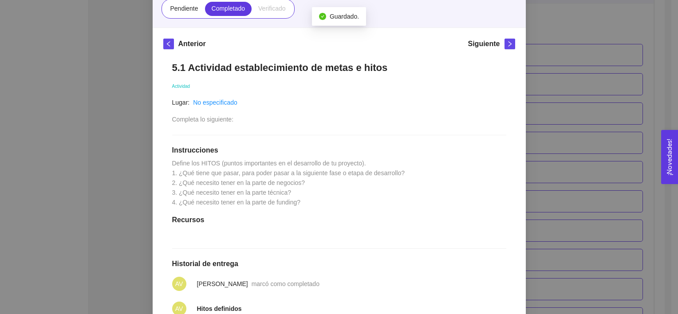
click at [594, 144] on div "5. PROBACIÓN DE COMPRA El emprendedor validará el mercado Asignado por Ana Sofi…" at bounding box center [339, 157] width 678 height 314
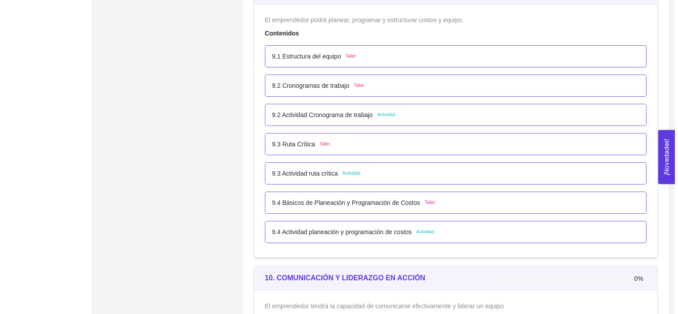
scroll to position [2988, 0]
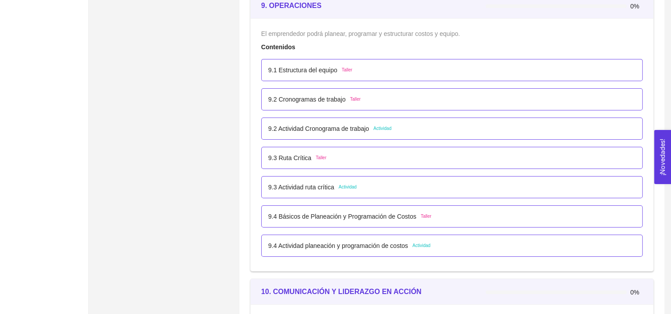
click at [323, 188] on p "9.3 Actividad ruta crítica" at bounding box center [302, 187] width 66 height 10
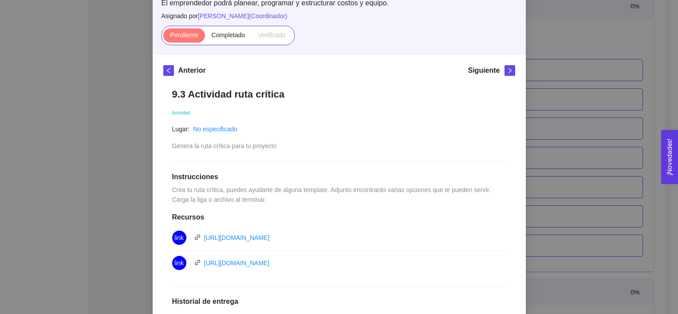
scroll to position [71, 0]
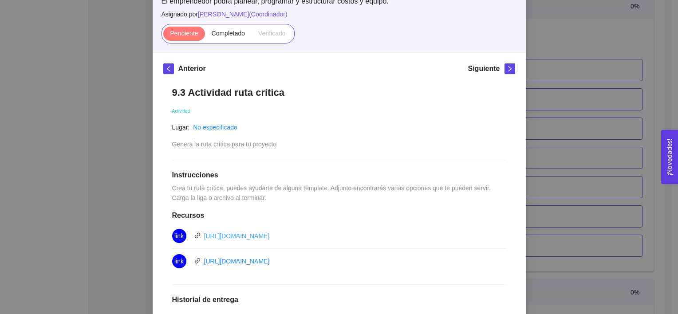
click at [270, 236] on link "[URL][DOMAIN_NAME]" at bounding box center [237, 236] width 66 height 7
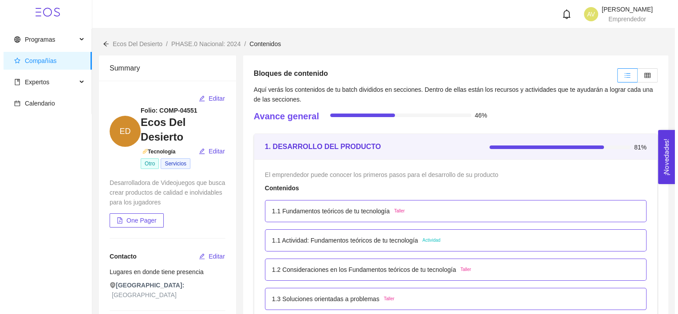
scroll to position [2988, 0]
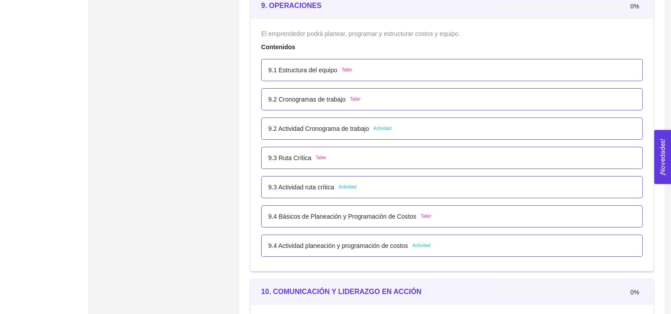
click at [327, 183] on p "9.3 Actividad ruta crítica" at bounding box center [302, 187] width 66 height 10
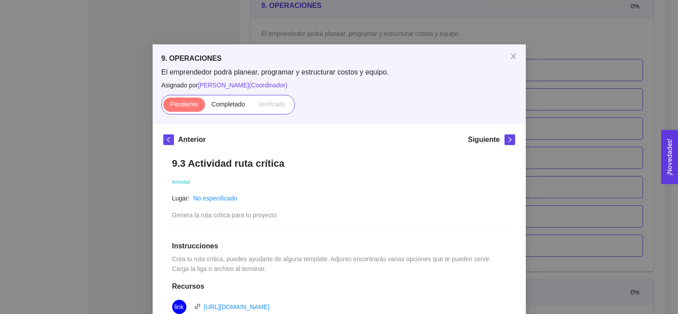
click at [588, 149] on div "9. OPERACIONES El emprendedor podrá planear, programar y estructurar costos y e…" at bounding box center [339, 157] width 678 height 314
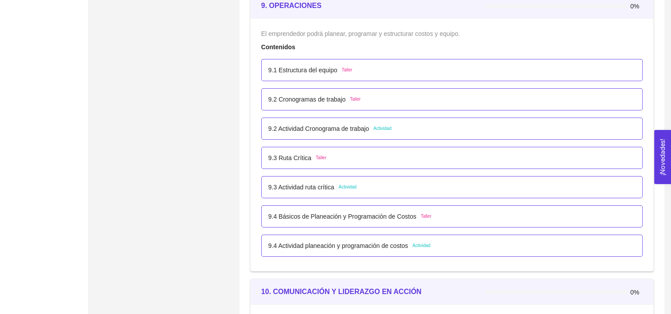
click at [316, 154] on span "Taller" at bounding box center [321, 157] width 11 height 7
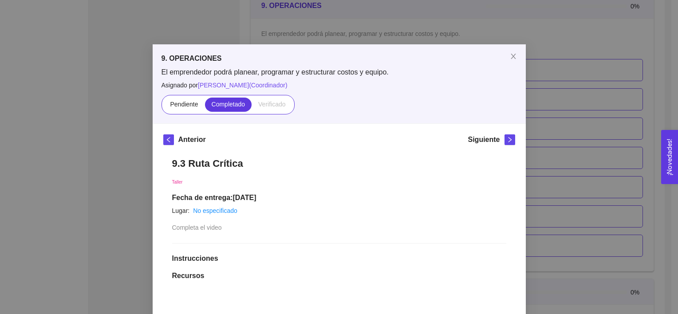
scroll to position [323, 0]
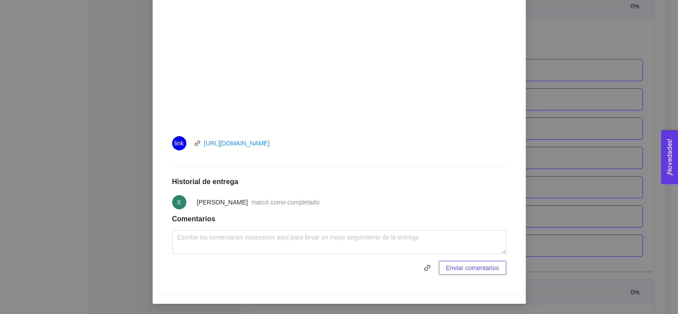
click at [595, 133] on div "9. OPERACIONES El emprendedor podrá planear, programar y estructurar costos y e…" at bounding box center [339, 157] width 678 height 314
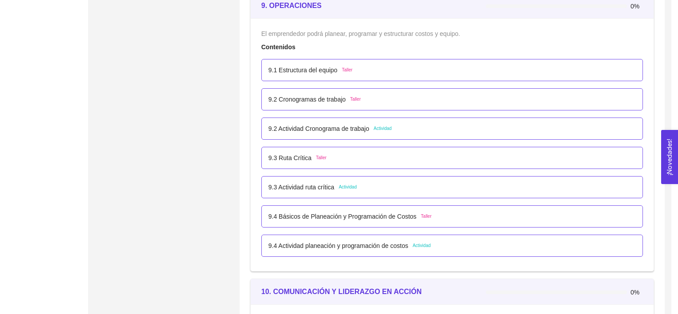
scroll to position [279, 0]
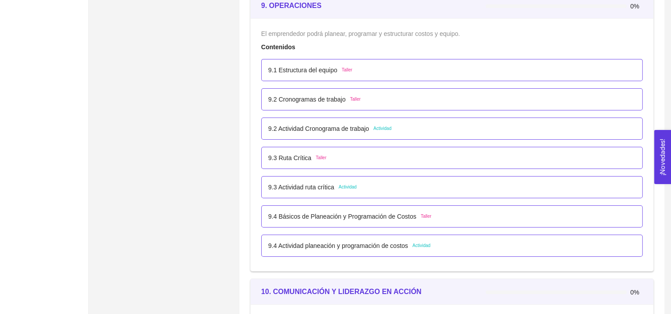
click at [354, 220] on div "9.4 Básicos de Planeación y Programación de Costos Taller" at bounding box center [452, 216] width 382 height 22
click at [333, 212] on p "9.4 Básicos de Planeación y Programación de Costos" at bounding box center [343, 217] width 148 height 10
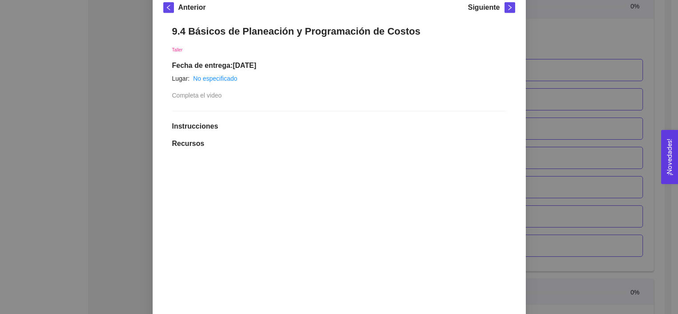
scroll to position [323, 0]
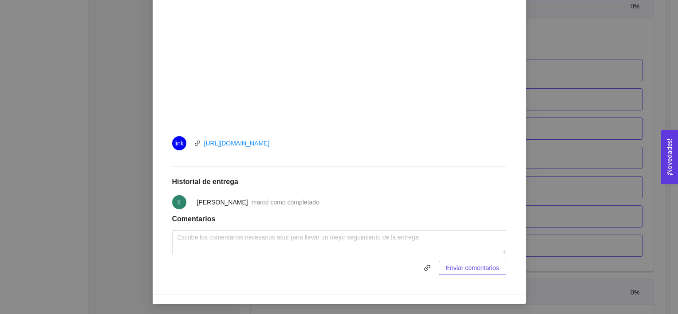
click at [572, 190] on div "9. OPERACIONES El emprendedor podrá planear, programar y estructurar costos y e…" at bounding box center [339, 157] width 678 height 314
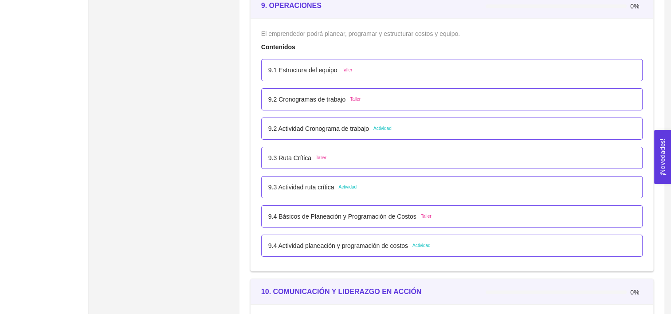
click at [362, 182] on div "9.3 Actividad ruta crítica Actividad" at bounding box center [452, 187] width 367 height 10
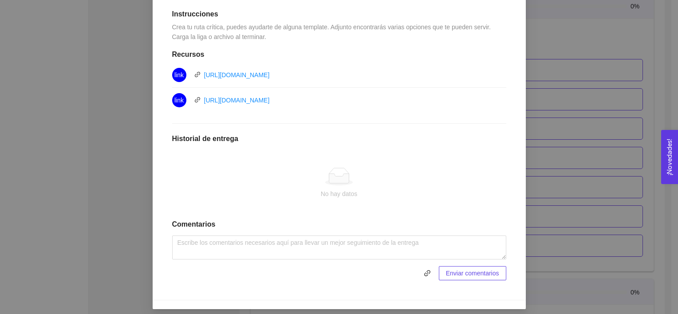
scroll to position [234, 0]
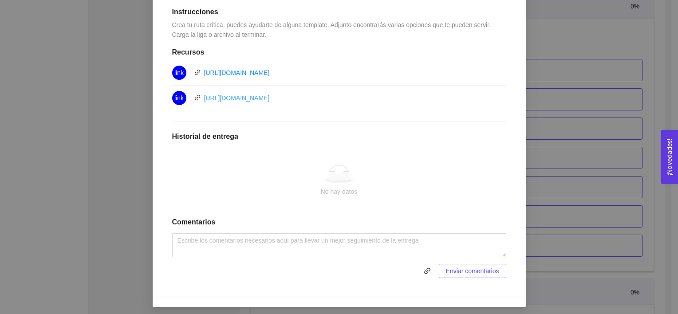
click at [270, 98] on link "[URL][DOMAIN_NAME]" at bounding box center [237, 98] width 66 height 7
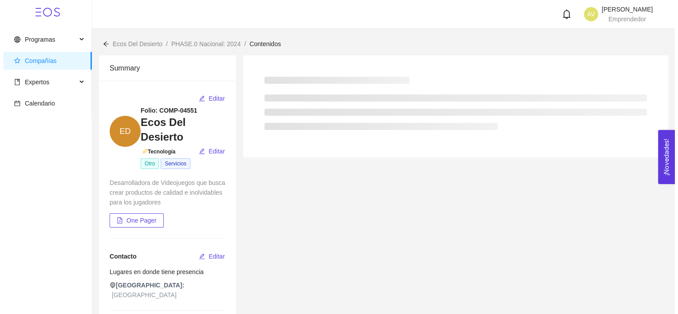
scroll to position [2988, 0]
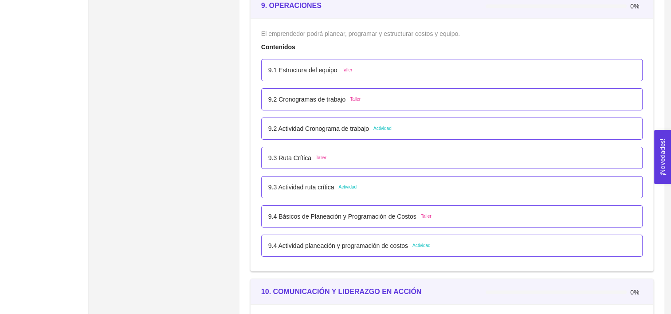
click at [357, 182] on div "9.3 Actividad ruta crítica Actividad" at bounding box center [452, 187] width 367 height 10
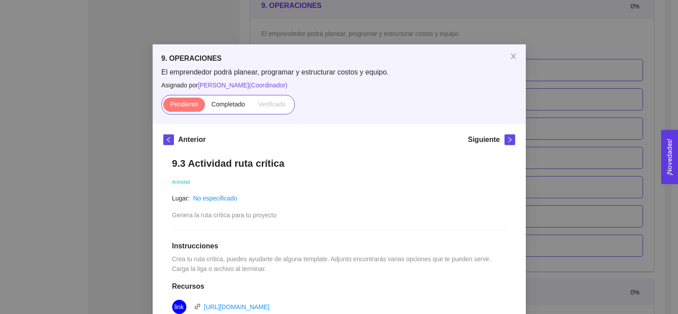
scroll to position [140, 0]
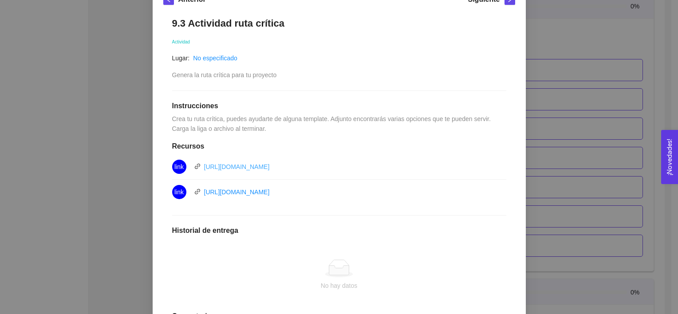
click at [270, 163] on link "[URL][DOMAIN_NAME]" at bounding box center [237, 166] width 66 height 7
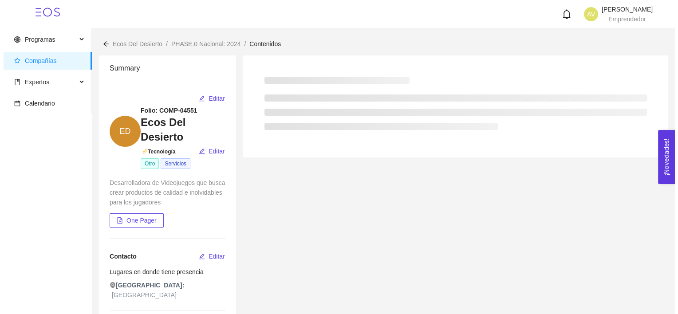
scroll to position [2988, 0]
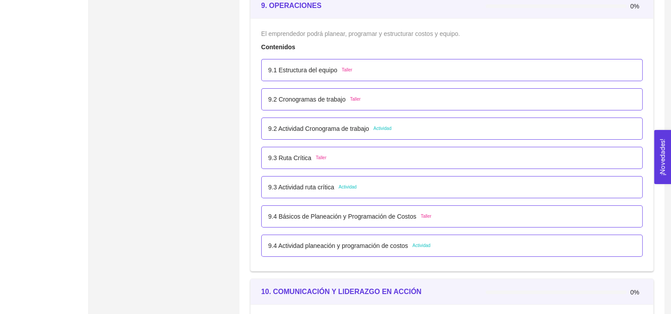
click at [364, 182] on div "9.3 Actividad ruta crítica Actividad" at bounding box center [452, 187] width 367 height 10
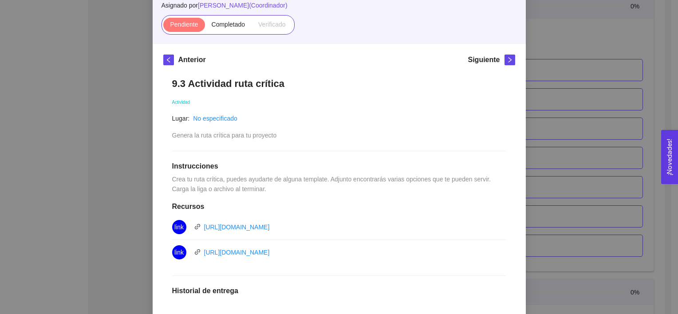
scroll to position [81, 0]
drag, startPoint x: 163, startPoint y: 181, endPoint x: 218, endPoint y: 181, distance: 55.5
click at [218, 181] on div "9.3 Actividad ruta crítica Actividad Lugar: No especificado Genera la ruta crít…" at bounding box center [339, 254] width 352 height 373
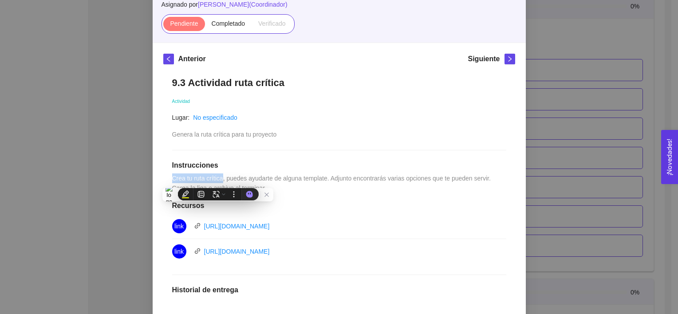
copy span "Crea tu ruta crítica"
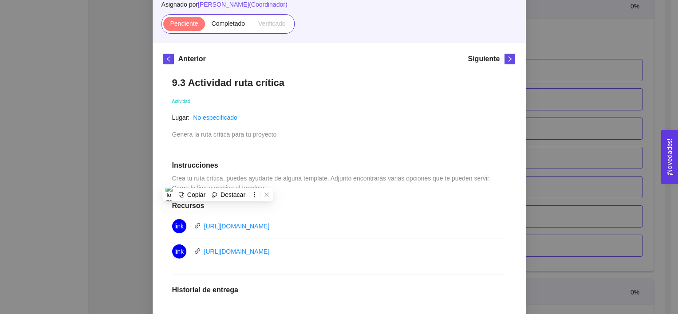
click at [557, 124] on div "9. OPERACIONES El emprendedor podrá planear, programar y estructurar costos y e…" at bounding box center [339, 157] width 678 height 314
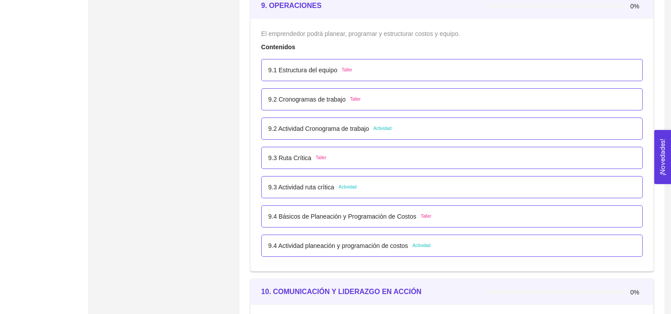
click at [368, 187] on div "9.3 Actividad ruta crítica Actividad" at bounding box center [452, 187] width 367 height 10
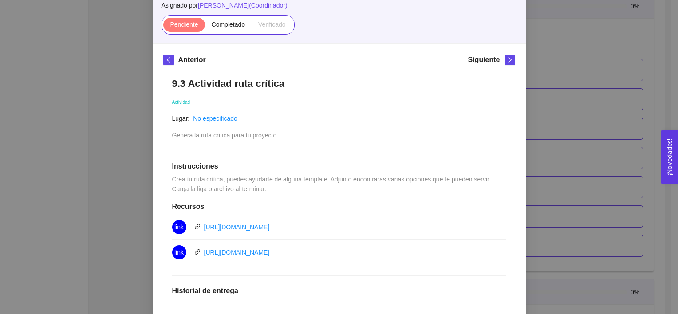
scroll to position [84, 0]
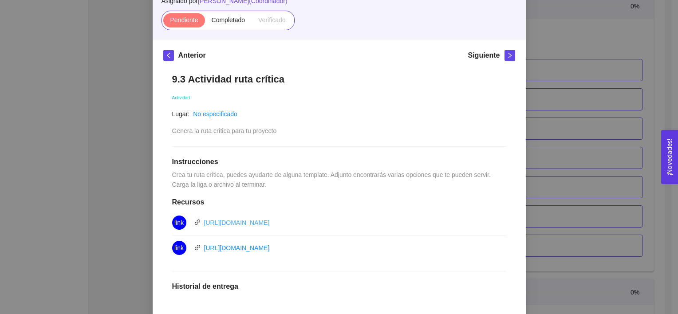
click at [270, 222] on link "[URL][DOMAIN_NAME]" at bounding box center [237, 222] width 66 height 7
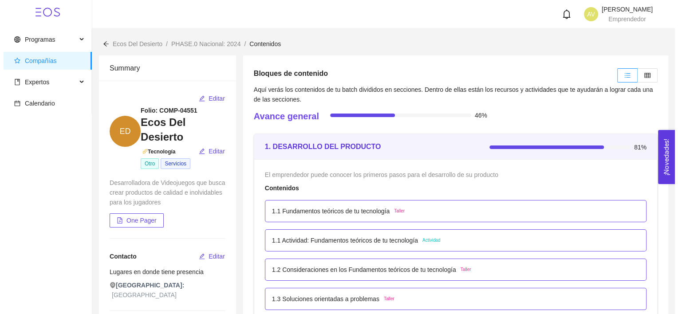
scroll to position [2988, 0]
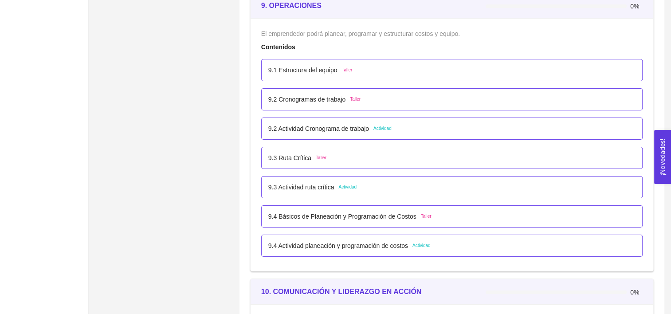
click at [355, 186] on span "Actividad" at bounding box center [348, 187] width 18 height 7
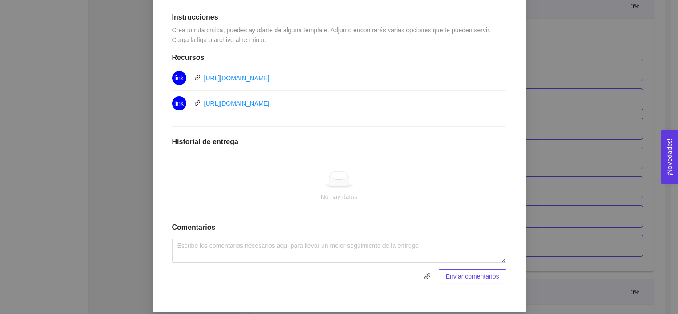
scroll to position [231, 0]
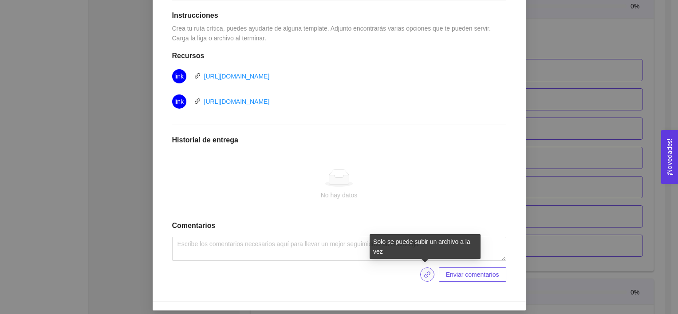
click at [428, 274] on icon "link" at bounding box center [427, 274] width 7 height 7
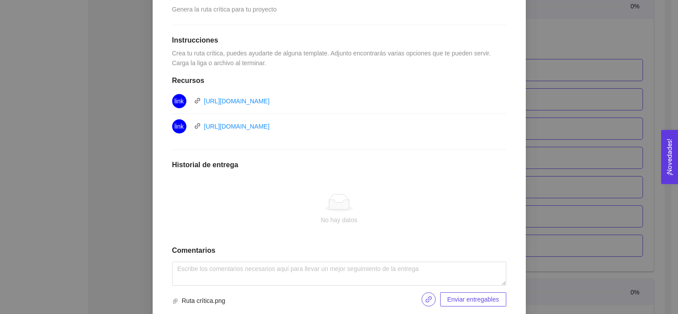
scroll to position [234, 0]
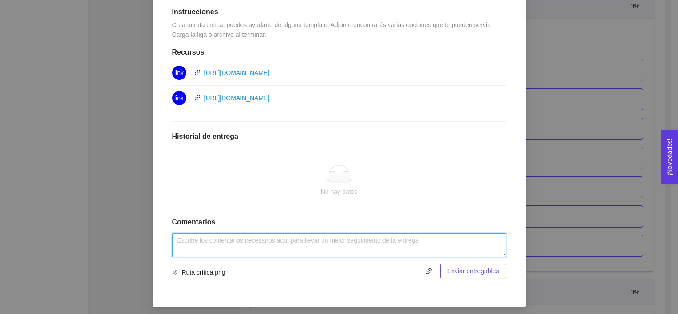
click at [279, 239] on textarea at bounding box center [339, 245] width 334 height 24
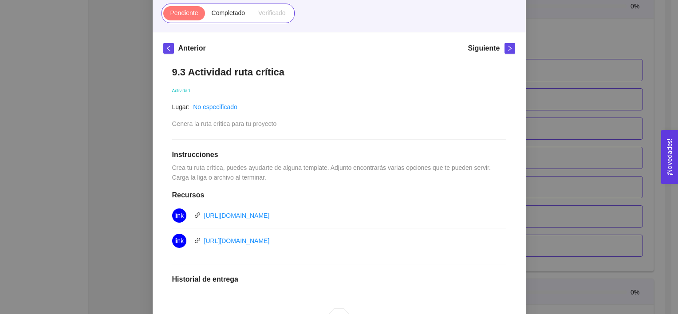
scroll to position [237, 0]
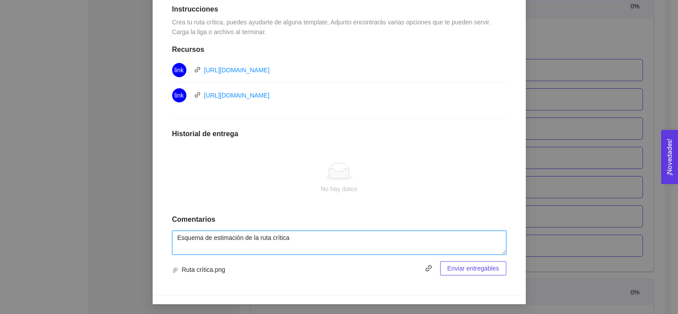
type textarea "Esquema de estimación de la ruta crítica"
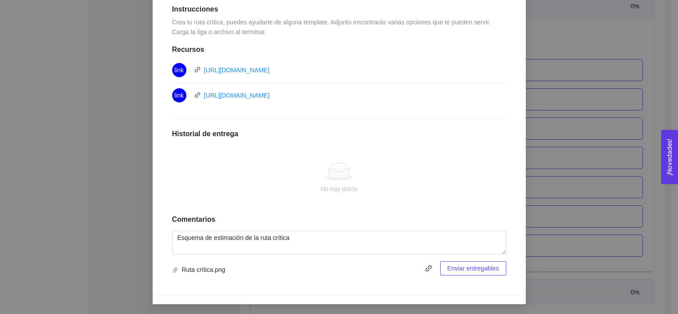
click at [453, 272] on span "Enviar entregables" at bounding box center [473, 269] width 52 height 10
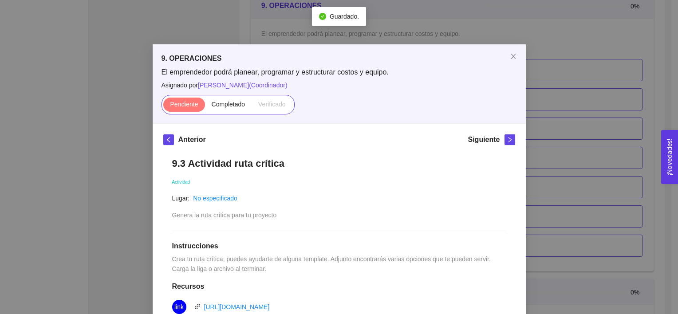
scroll to position [0, 0]
click at [227, 110] on label "Completado" at bounding box center [228, 105] width 47 height 14
click at [205, 107] on input "Completado" at bounding box center [205, 107] width 0 height 0
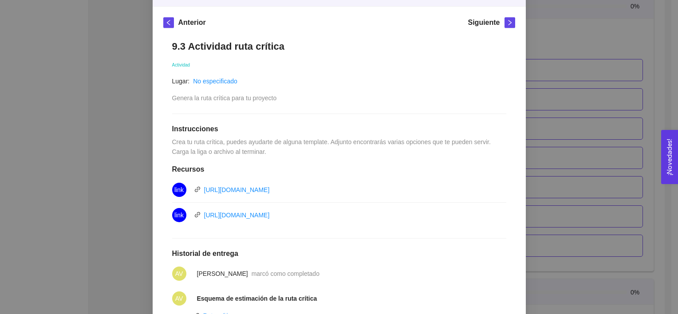
scroll to position [228, 0]
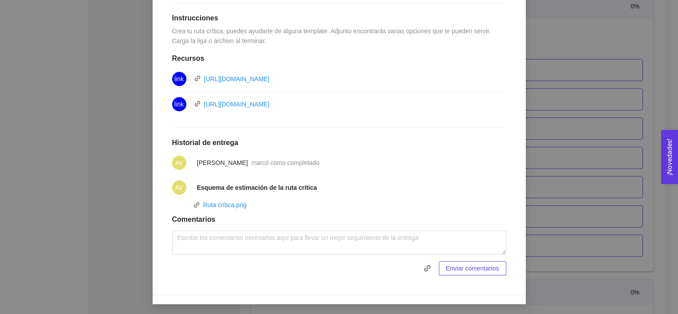
click at [554, 148] on div "9. OPERACIONES El emprendedor podrá planear, programar y estructurar costos y e…" at bounding box center [339, 157] width 678 height 314
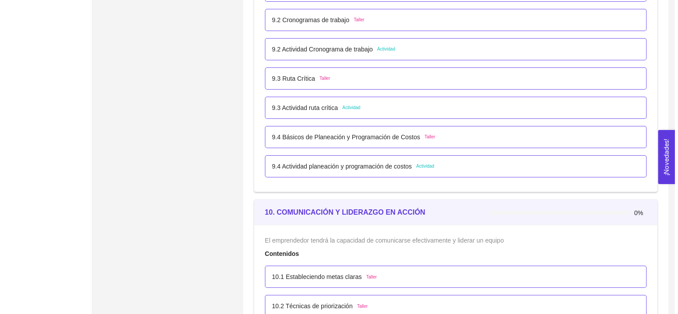
scroll to position [3068, 0]
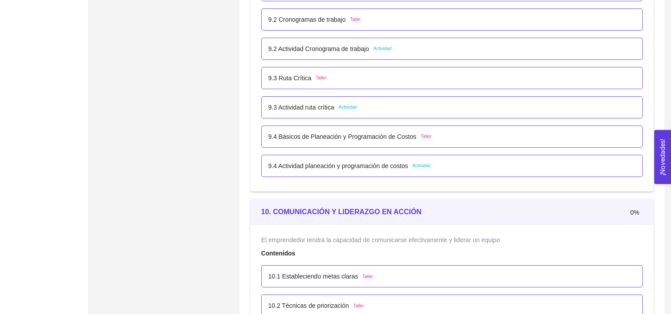
click at [472, 163] on div "9.4 Actividad planeación y programación de costos Actividad" at bounding box center [452, 166] width 367 height 10
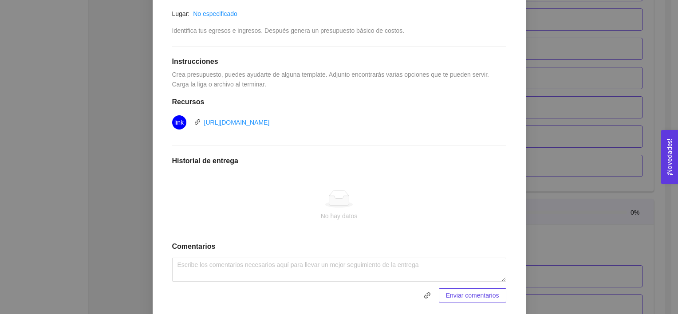
scroll to position [188, 0]
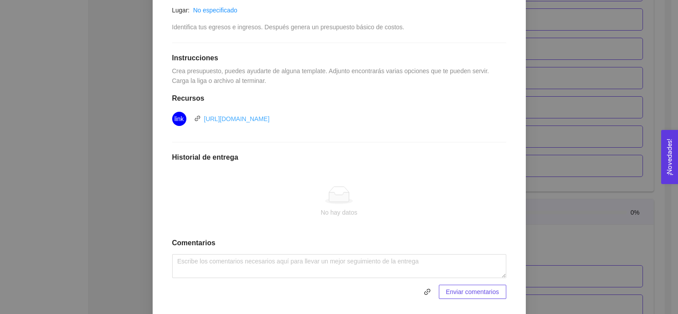
click at [270, 118] on link "[URL][DOMAIN_NAME]" at bounding box center [237, 118] width 66 height 7
